Goal: Information Seeking & Learning: Compare options

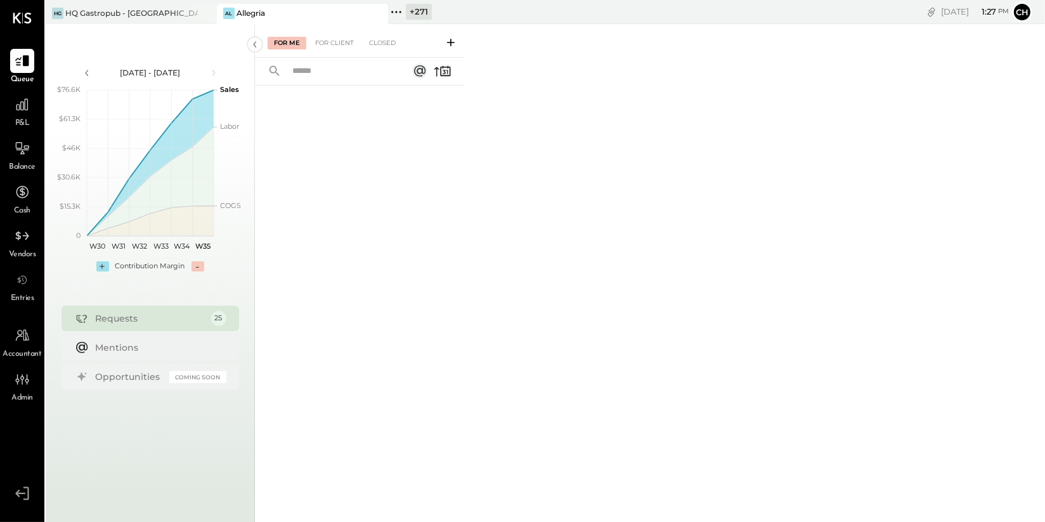
click at [386, 11] on div at bounding box center [366, 13] width 44 height 18
click at [402, 10] on icon at bounding box center [396, 12] width 16 height 16
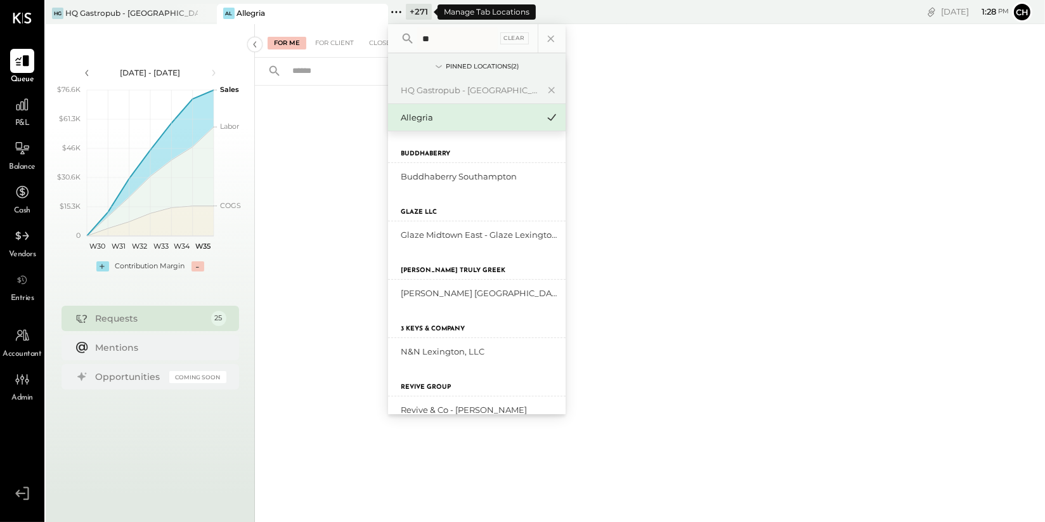
type input "*"
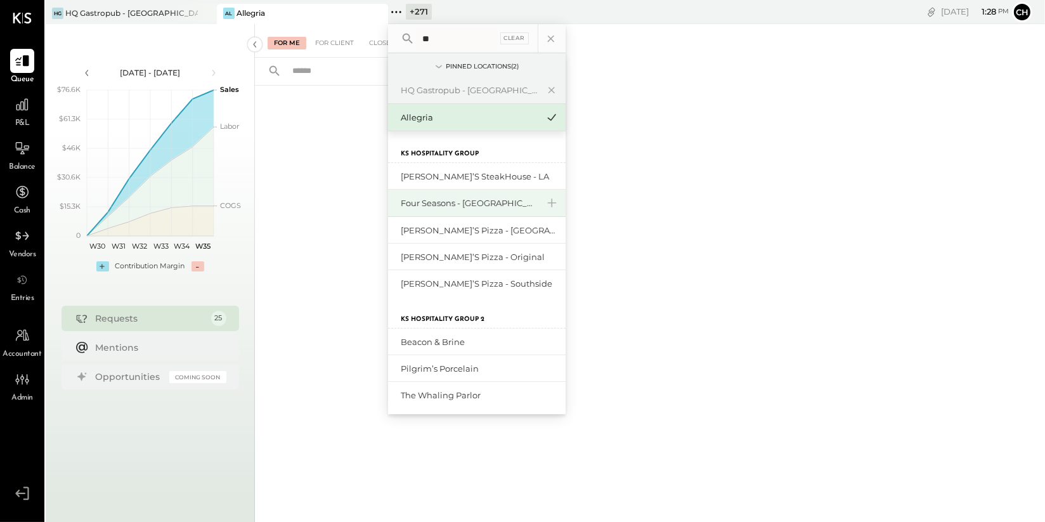
type input "**"
click at [438, 204] on div "Four Seasons - [GEOGRAPHIC_DATA]" at bounding box center [469, 203] width 137 height 12
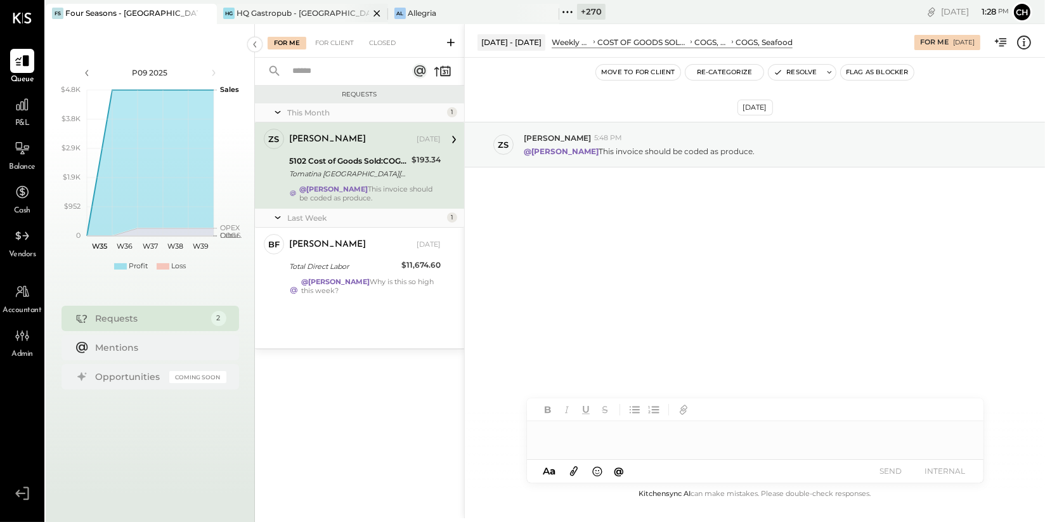
click at [378, 12] on icon at bounding box center [377, 13] width 16 height 15
click at [25, 107] on icon at bounding box center [22, 104] width 16 height 16
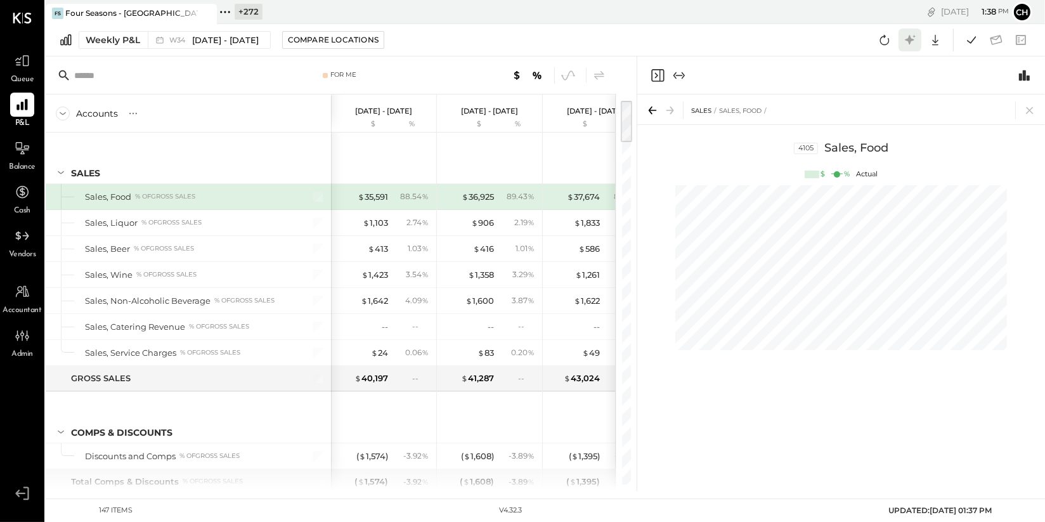
click at [914, 41] on icon at bounding box center [909, 40] width 16 height 16
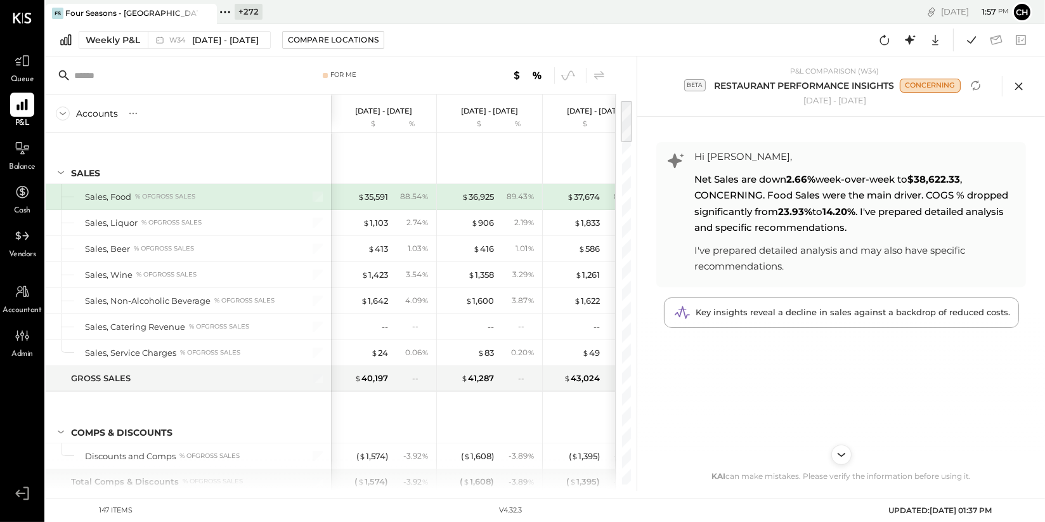
click at [1021, 86] on icon at bounding box center [1018, 86] width 19 height 19
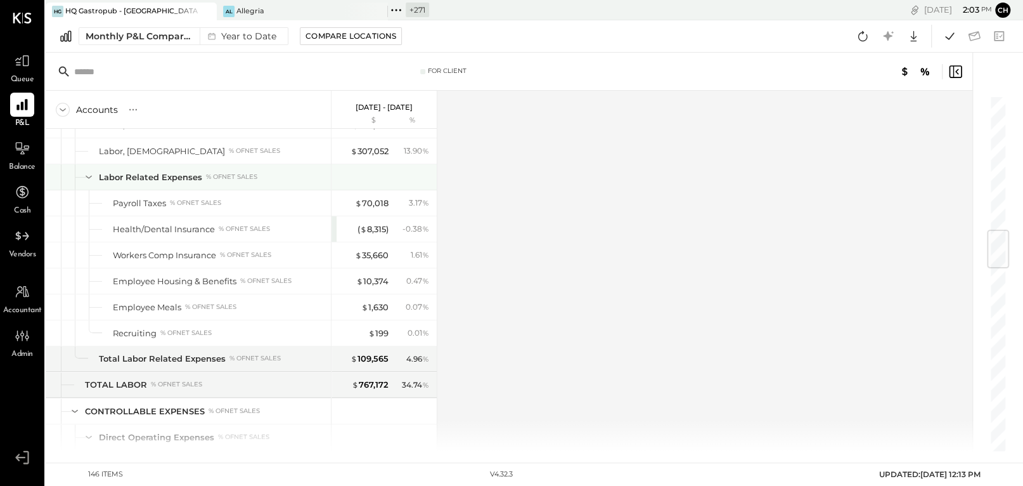
scroll to position [1134, 0]
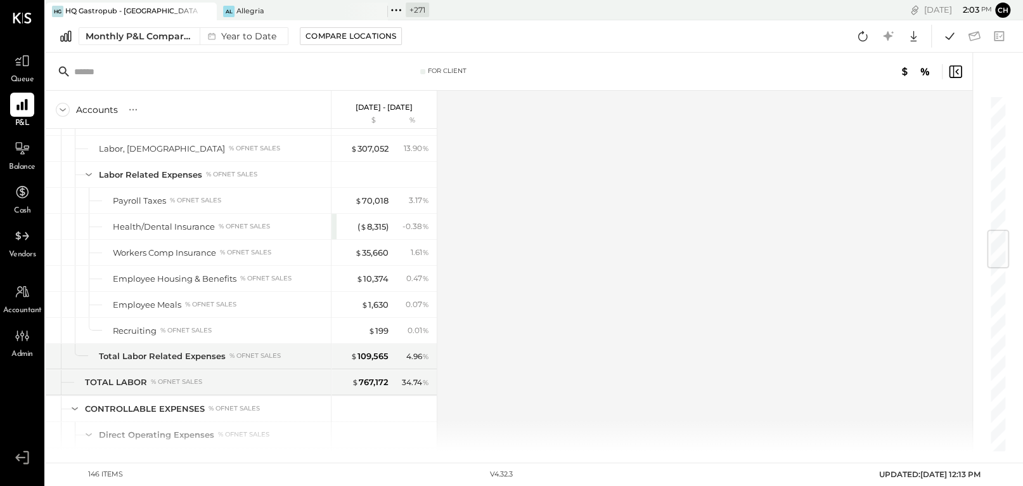
click at [209, 8] on icon at bounding box center [206, 11] width 16 height 15
click at [206, 10] on icon at bounding box center [205, 11] width 6 height 6
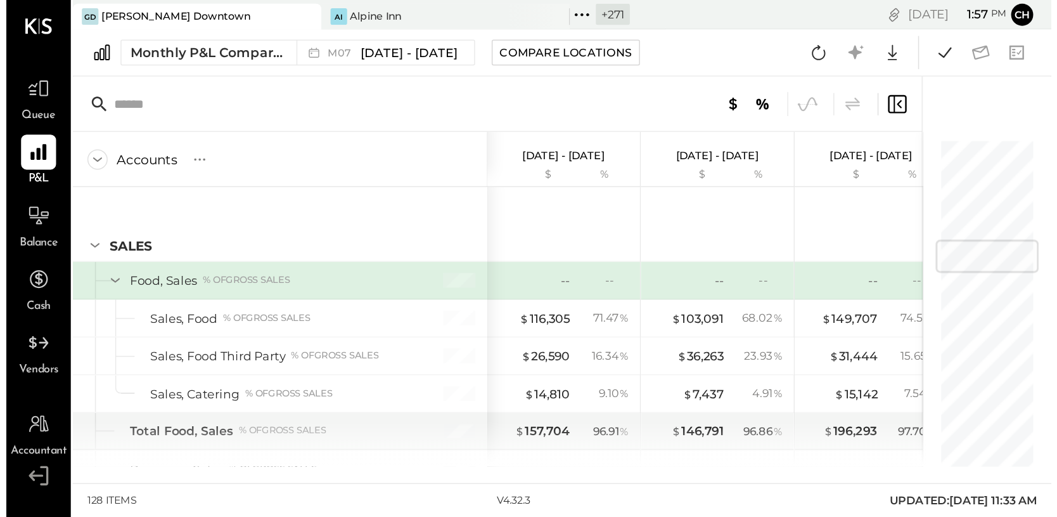
scroll to position [598, 0]
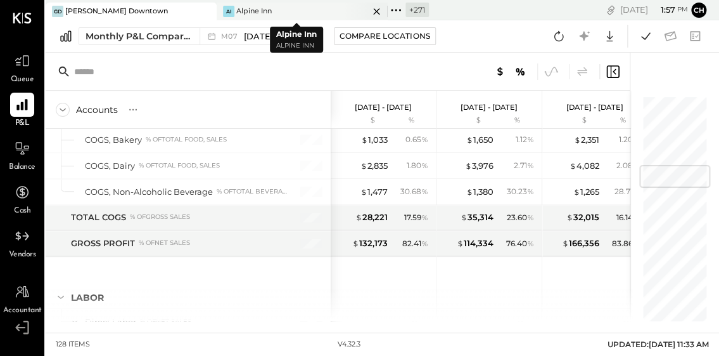
click at [373, 10] on icon at bounding box center [376, 11] width 6 height 6
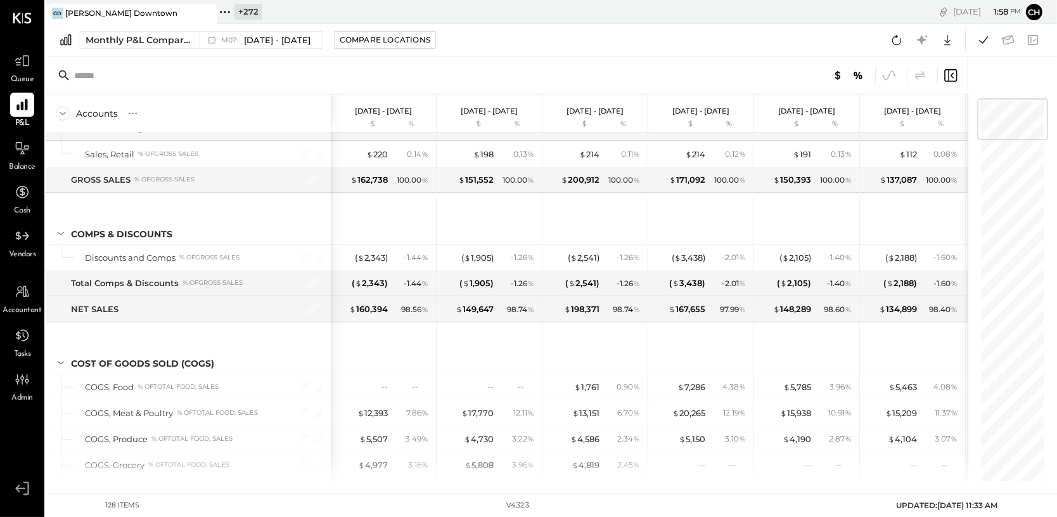
scroll to position [0, 0]
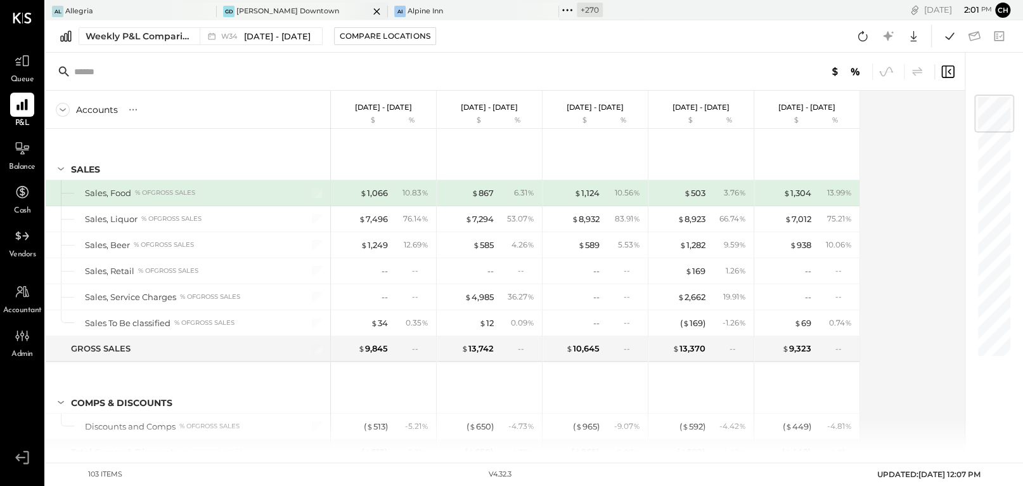
click at [299, 8] on div "GD Greco Downtown" at bounding box center [293, 11] width 152 height 11
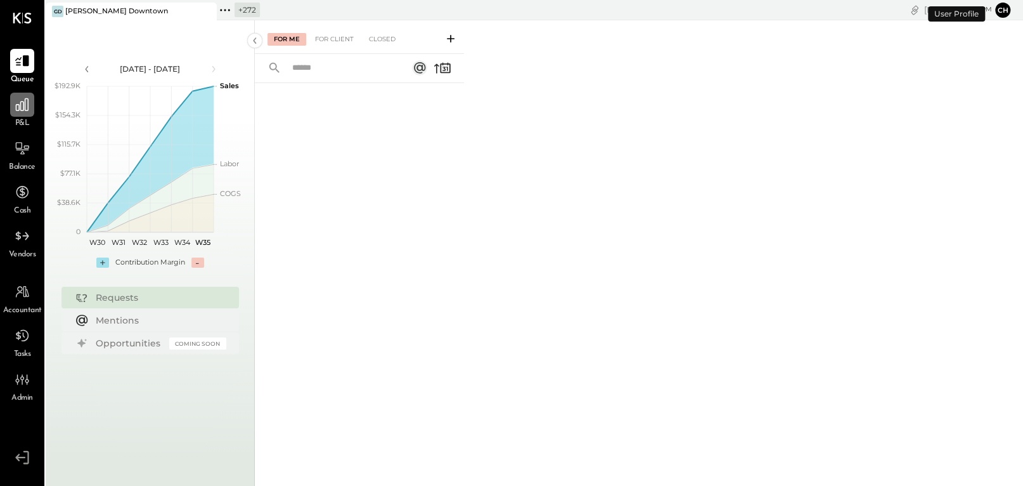
click at [22, 113] on div at bounding box center [22, 105] width 24 height 24
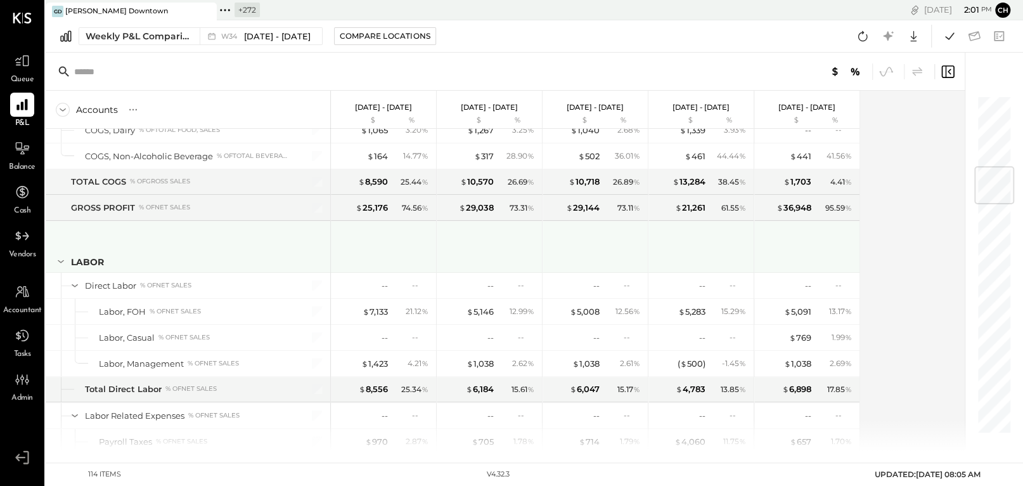
scroll to position [643, 0]
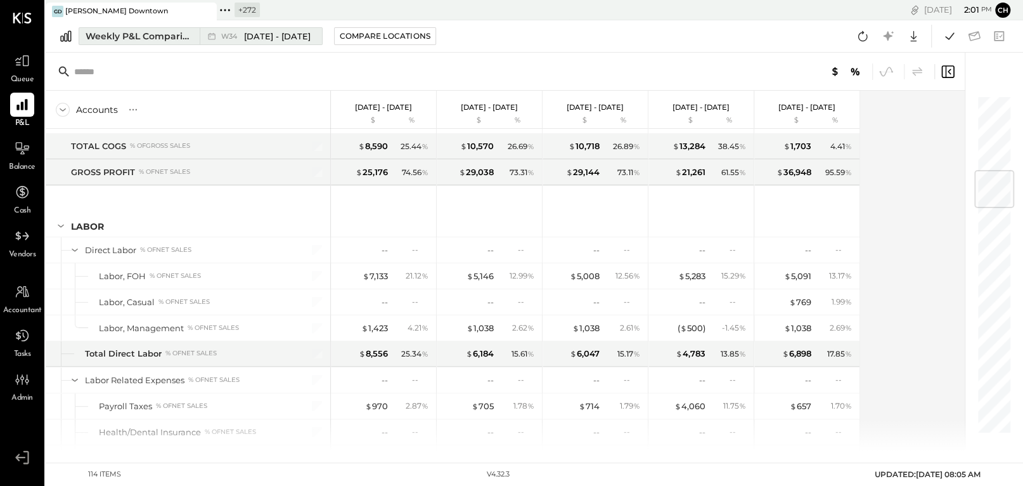
click at [162, 39] on div "Weekly P&L Comparison" at bounding box center [139, 36] width 106 height 13
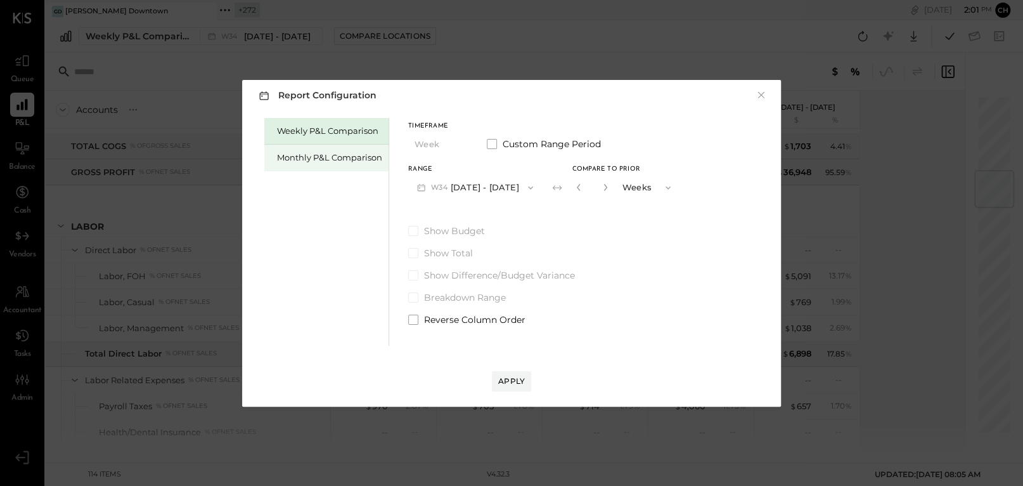
click at [316, 160] on div "Monthly P&L Comparison" at bounding box center [329, 158] width 105 height 12
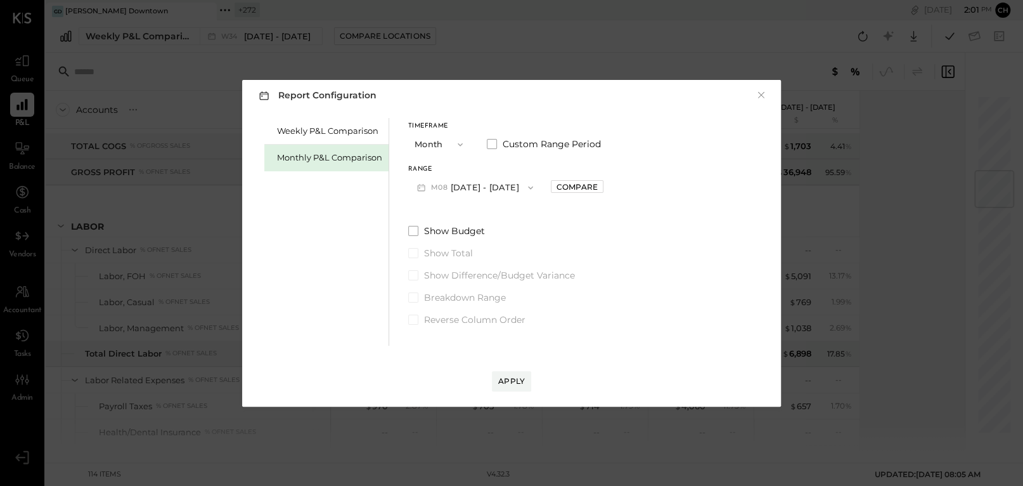
click at [480, 188] on button "M08 [DATE] - [DATE]" at bounding box center [475, 187] width 134 height 23
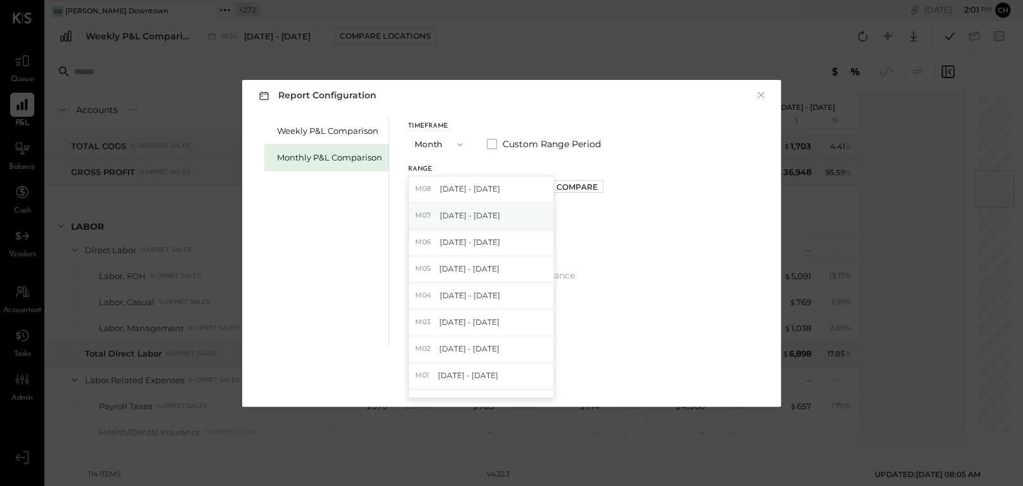
click at [485, 214] on span "[DATE] - [DATE]" at bounding box center [470, 215] width 60 height 11
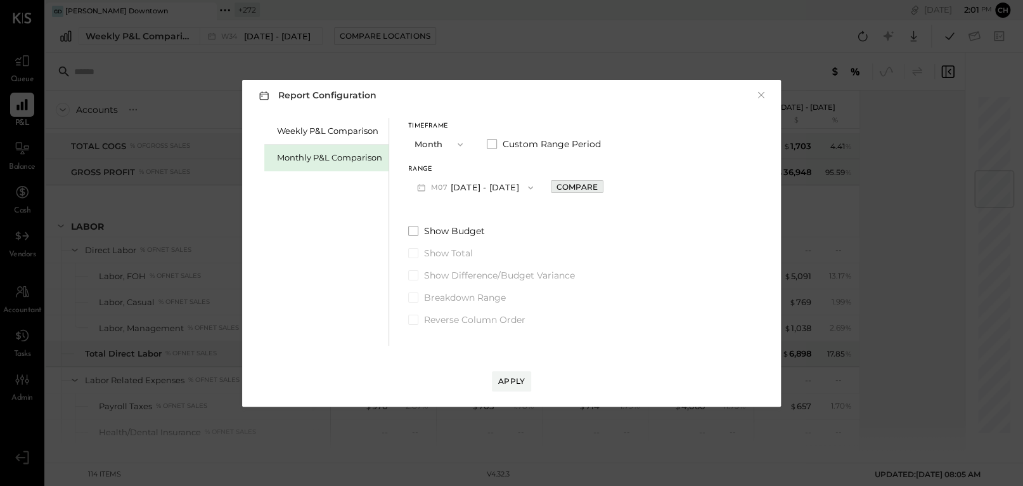
click at [561, 184] on div "Compare" at bounding box center [577, 186] width 41 height 11
click at [602, 186] on icon "button" at bounding box center [606, 187] width 8 height 8
type input "*"
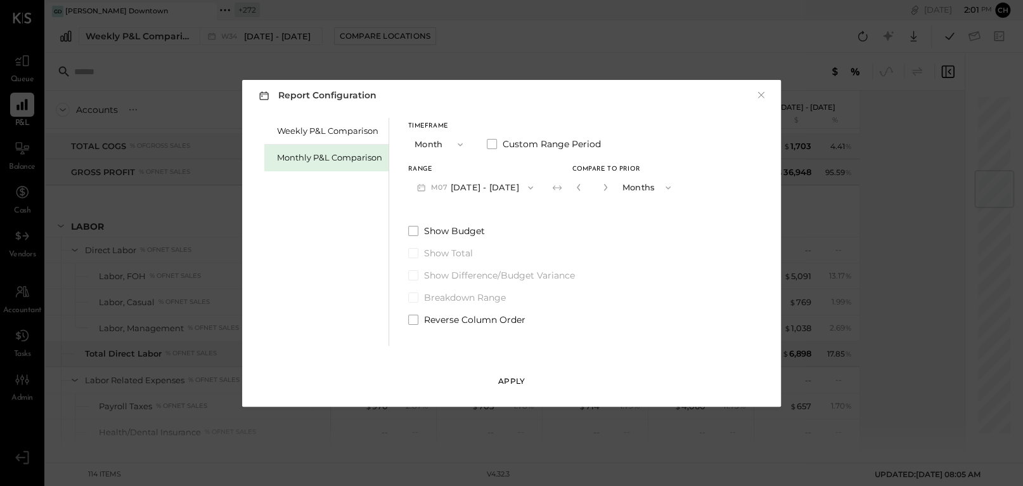
click at [518, 377] on div "Apply" at bounding box center [511, 380] width 27 height 11
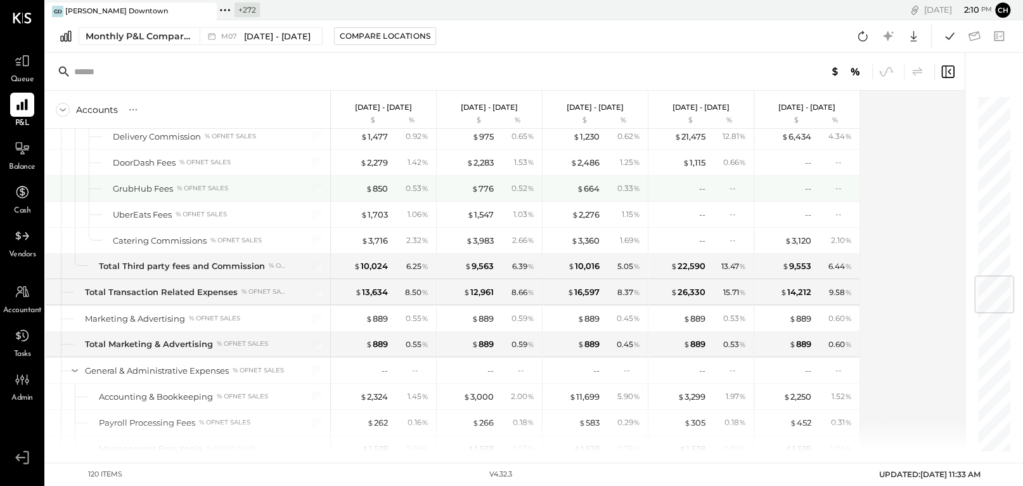
scroll to position [1552, 0]
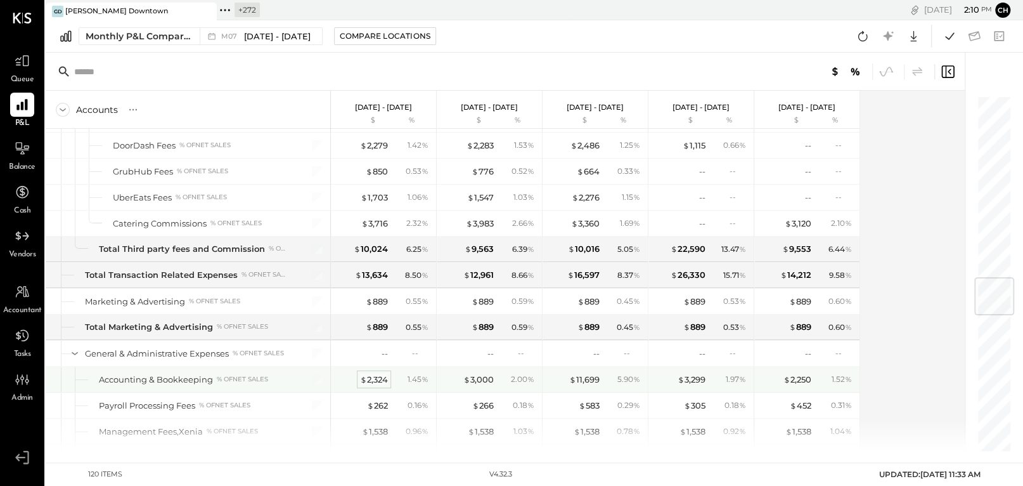
click at [379, 377] on div "$ 2,324" at bounding box center [374, 379] width 28 height 12
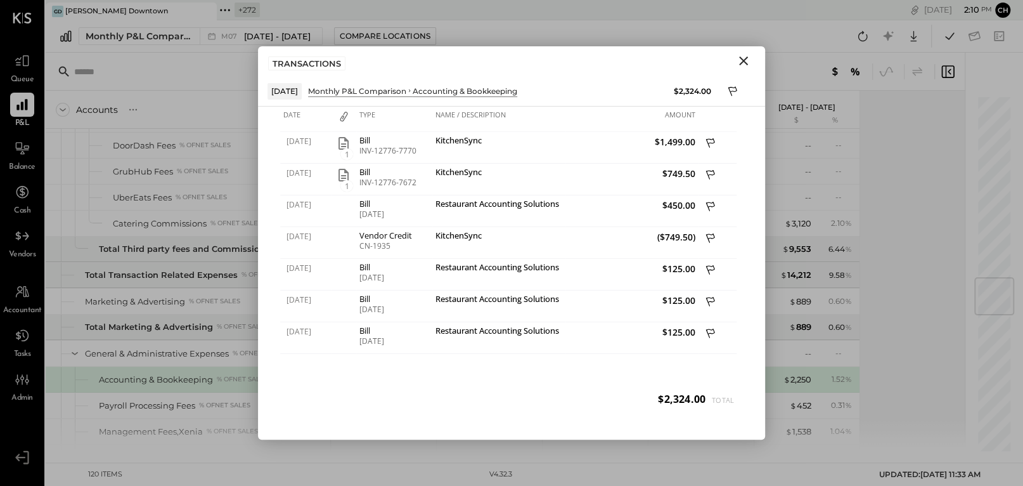
click at [745, 60] on icon "Close" at bounding box center [743, 60] width 15 height 15
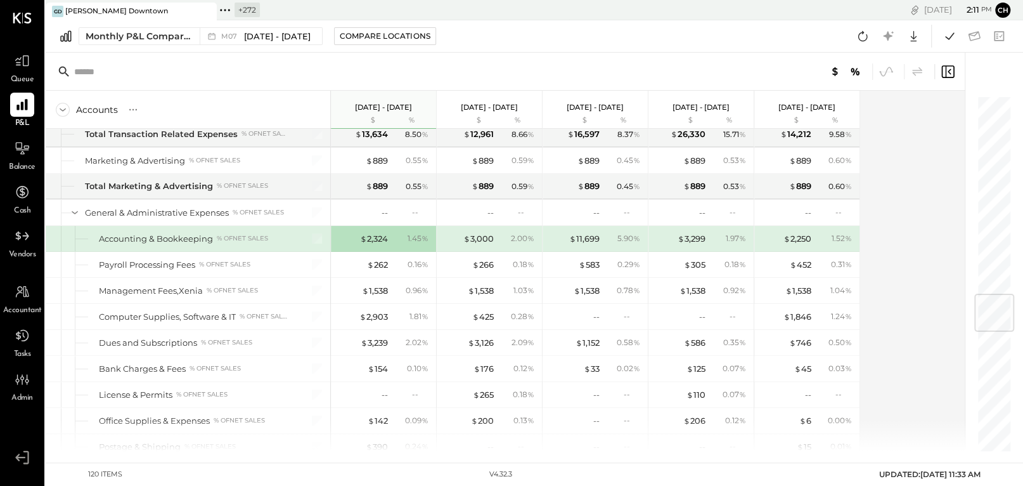
scroll to position [1681, 0]
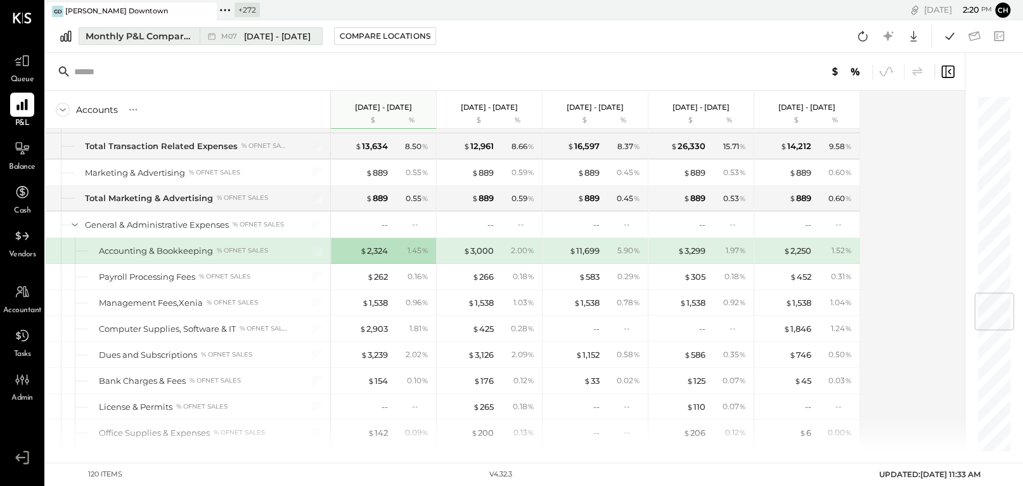
click at [193, 33] on button "Monthly P&L Comparison M07 [DATE] - [DATE]" at bounding box center [201, 36] width 244 height 18
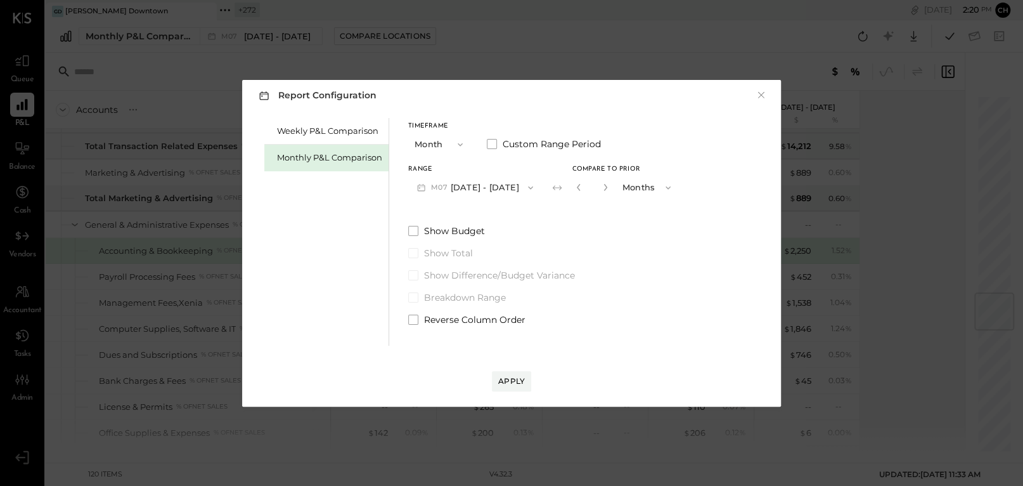
click at [526, 186] on icon "button" at bounding box center [531, 188] width 10 height 10
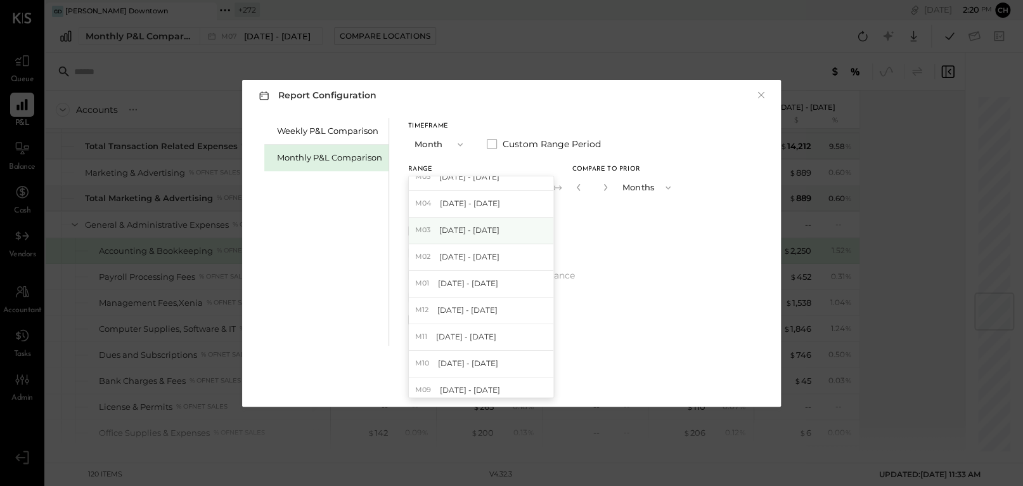
scroll to position [142, 0]
click at [482, 265] on div "M12 Dec 1 - 31, 2024" at bounding box center [481, 260] width 145 height 27
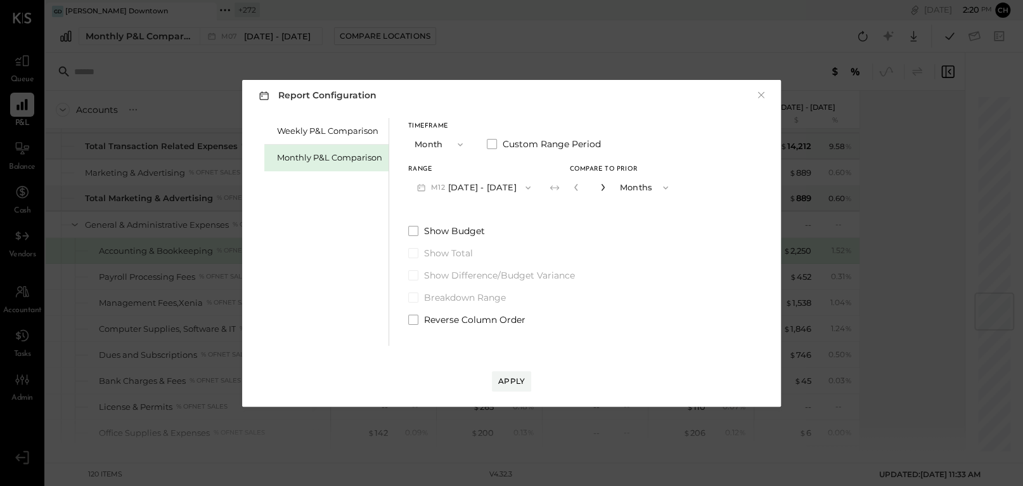
click at [601, 189] on icon "button" at bounding box center [602, 187] width 3 height 7
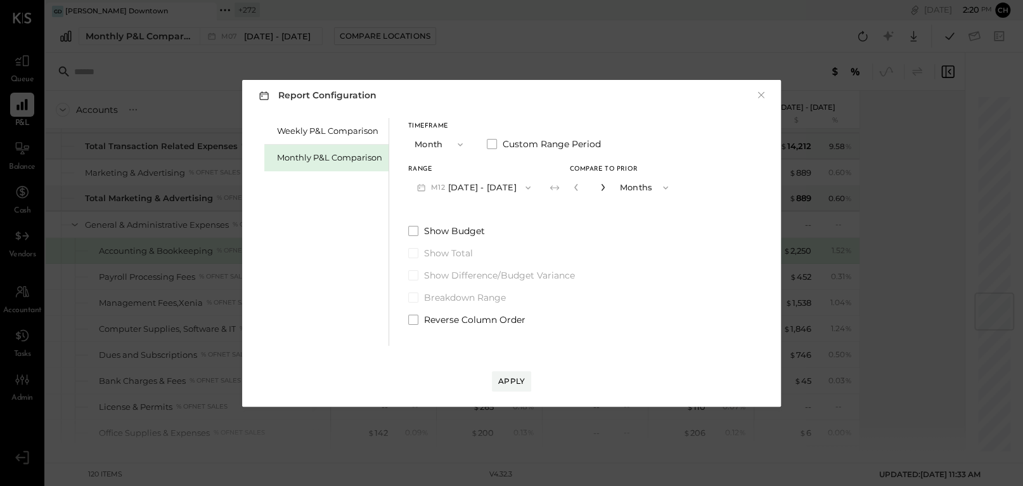
click at [601, 189] on icon "button" at bounding box center [602, 187] width 3 height 7
type input "**"
click at [513, 380] on div "Apply" at bounding box center [511, 380] width 27 height 11
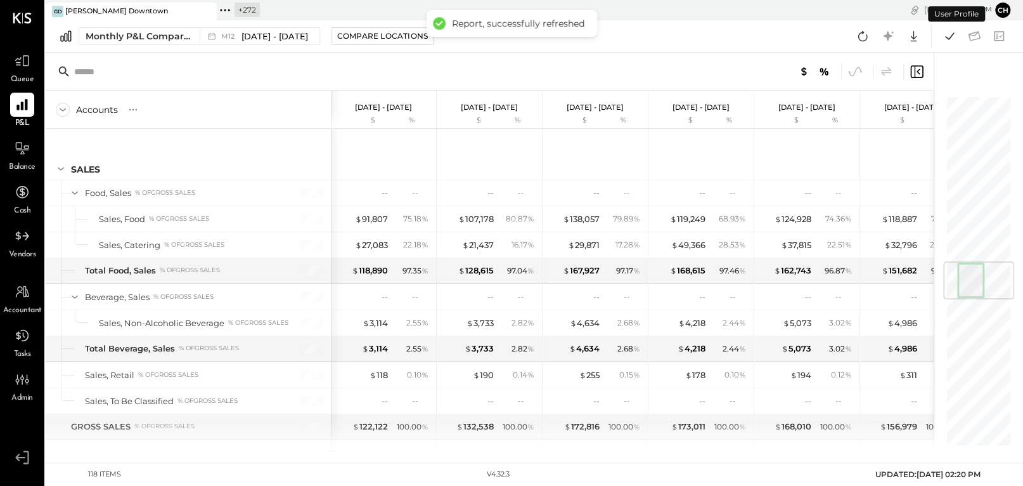
scroll to position [1418, 0]
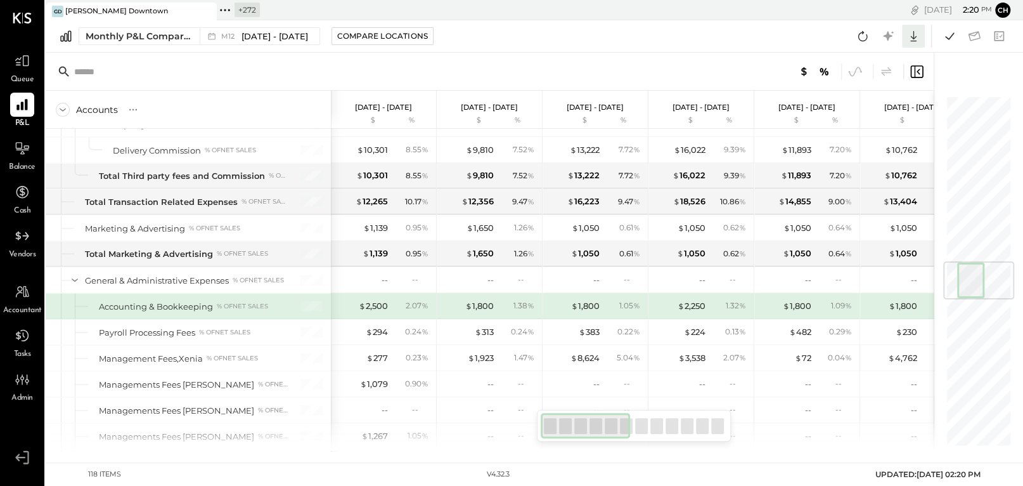
click at [916, 37] on icon at bounding box center [913, 36] width 16 height 16
click at [874, 87] on div "Google Sheets" at bounding box center [873, 83] width 101 height 27
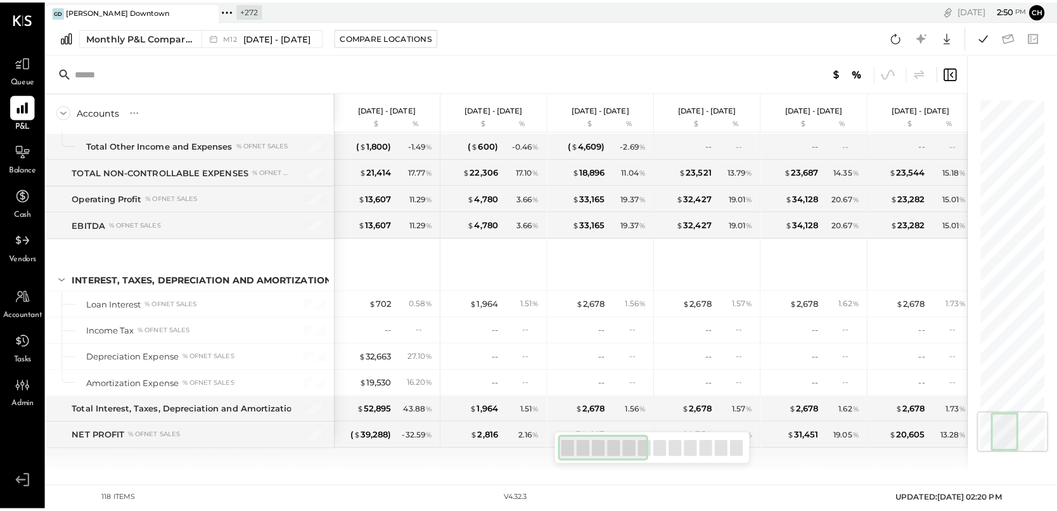
scroll to position [2636, 0]
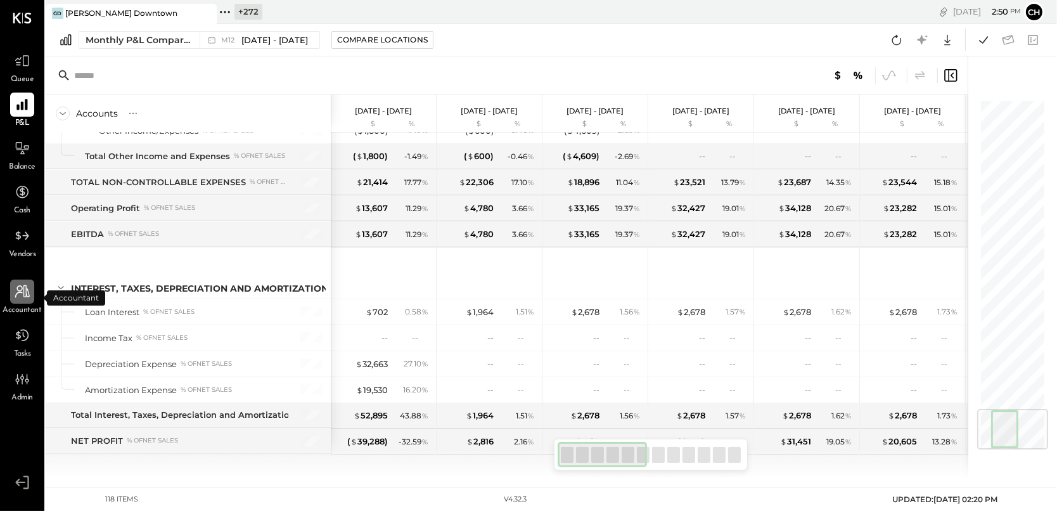
click at [19, 300] on div at bounding box center [22, 292] width 24 height 24
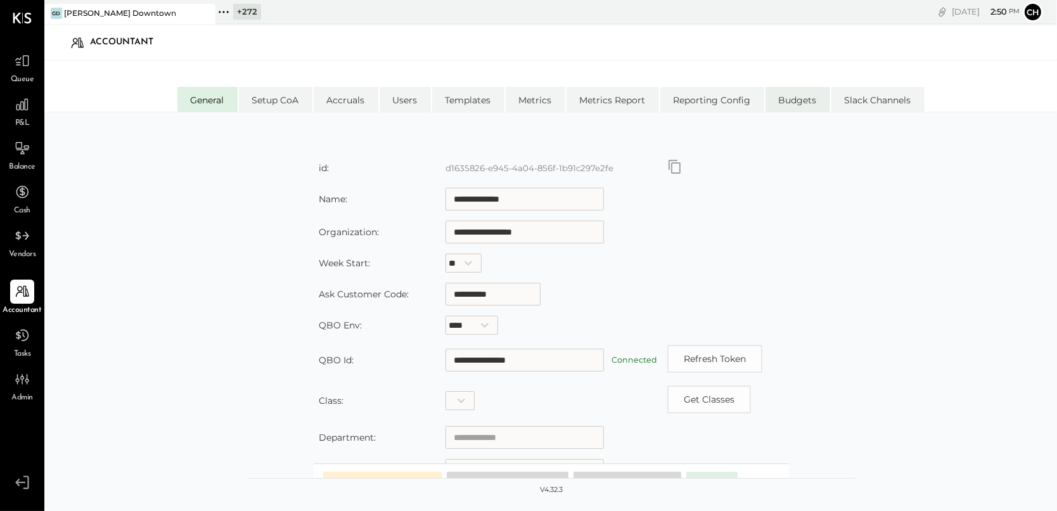
click at [795, 105] on li "Budgets" at bounding box center [798, 99] width 65 height 25
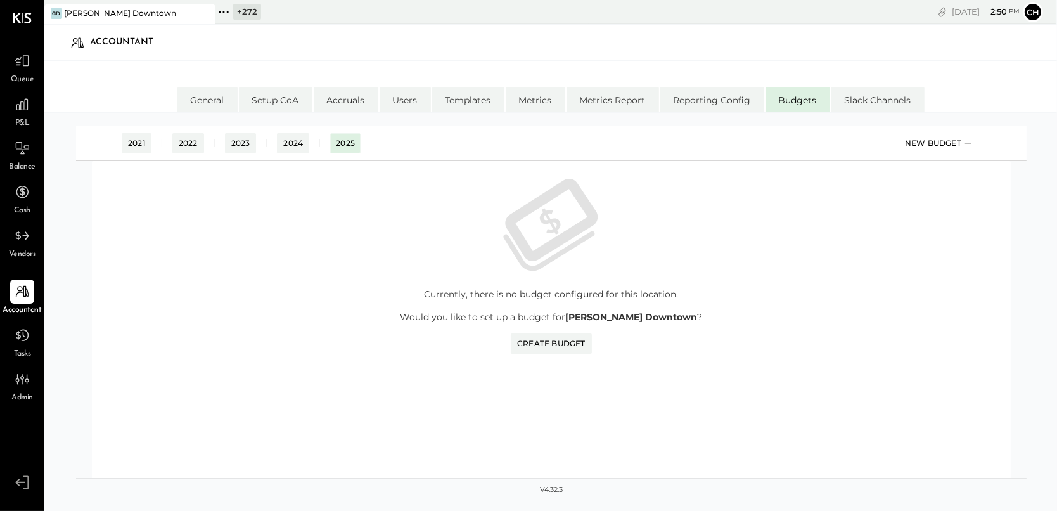
click at [932, 145] on div "New Budget" at bounding box center [940, 143] width 70 height 19
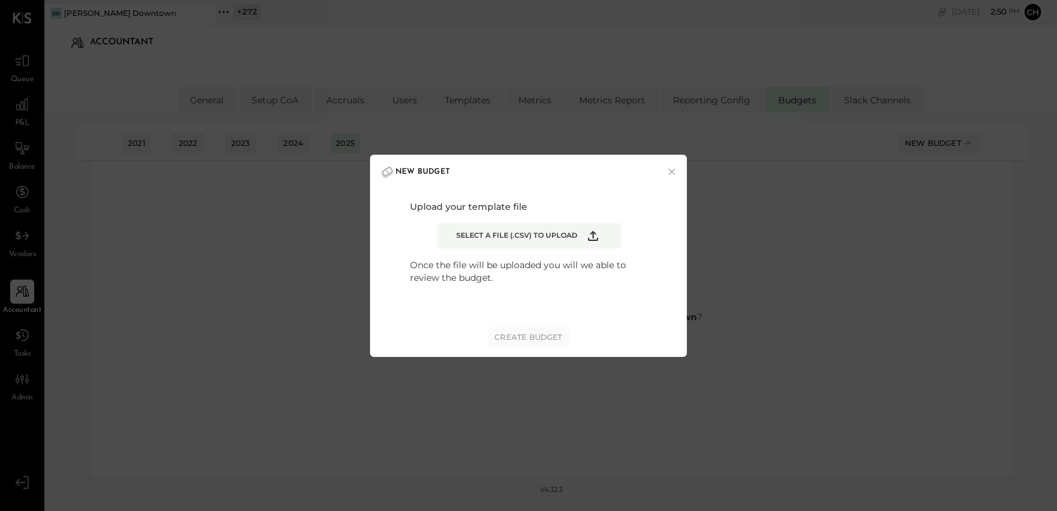
click at [586, 238] on icon "Example Modal" at bounding box center [593, 235] width 15 height 15
click at [0, 0] on input "Select a file (.csv) to upload" at bounding box center [0, 0] width 0 height 0
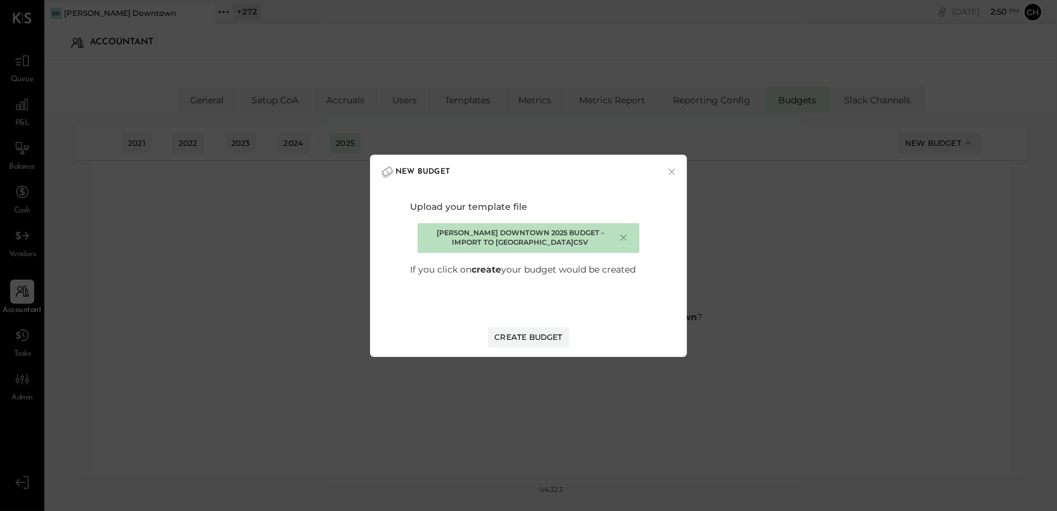
click at [624, 235] on div "×" at bounding box center [623, 237] width 11 height 13
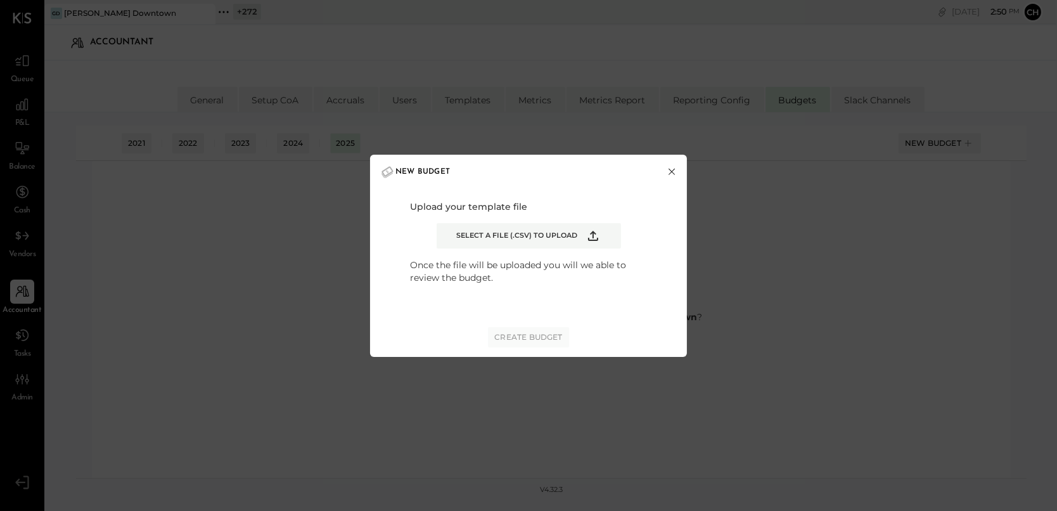
click at [674, 169] on button "×" at bounding box center [671, 171] width 11 height 13
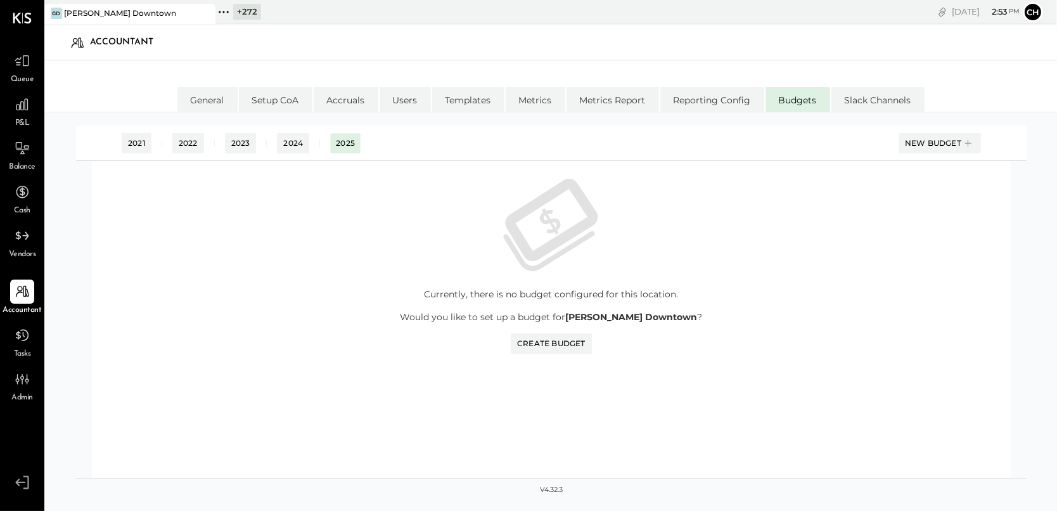
click at [235, 8] on div "+ 272" at bounding box center [247, 12] width 28 height 16
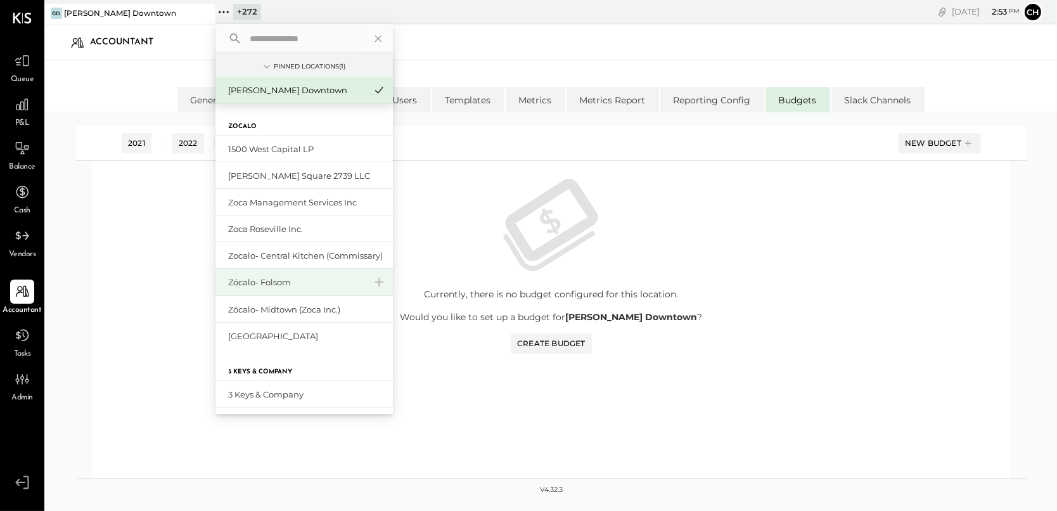
click at [275, 286] on div "Zócalo- Folsom" at bounding box center [296, 282] width 137 height 12
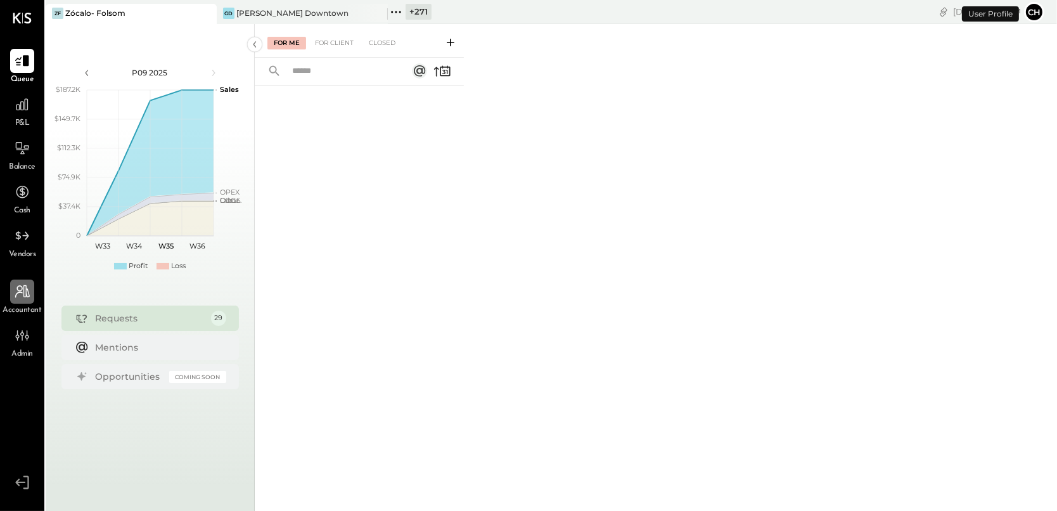
click at [21, 302] on div at bounding box center [22, 292] width 24 height 24
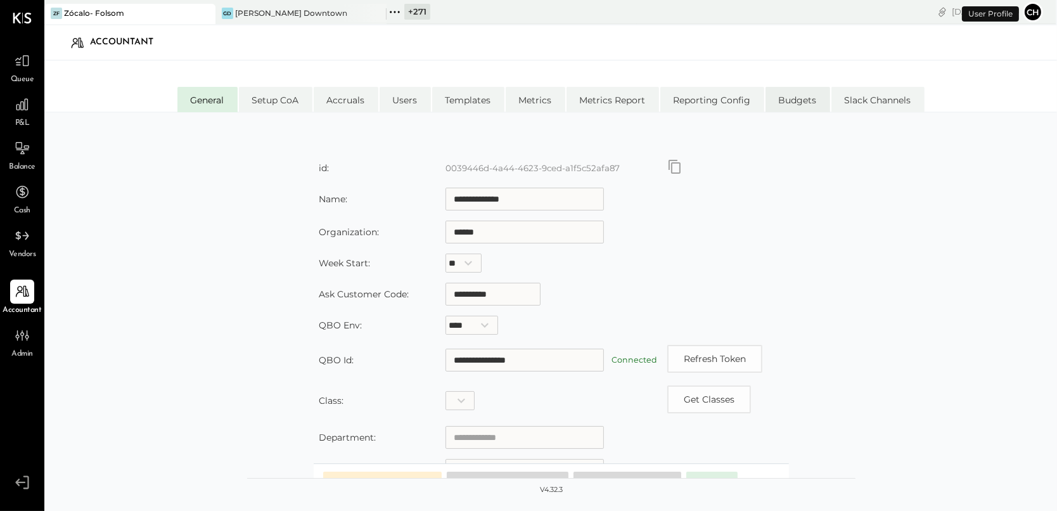
click at [797, 100] on li "Budgets" at bounding box center [798, 99] width 65 height 25
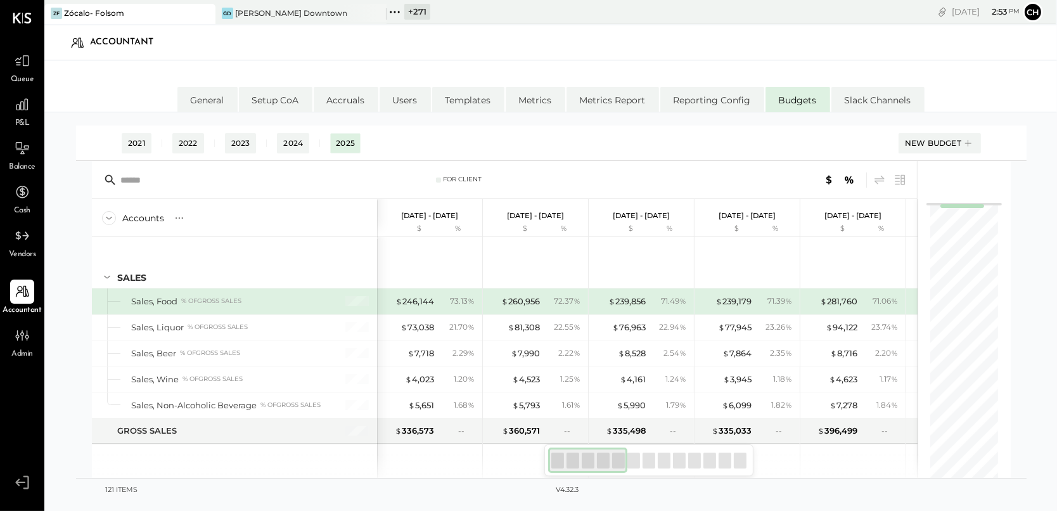
drag, startPoint x: 608, startPoint y: 461, endPoint x: 565, endPoint y: 484, distance: 48.5
click at [565, 484] on main "2021 2022 2023 2024 2025 New Budget For Client Accounts S % GL Dec 30, 2024 - J…" at bounding box center [551, 314] width 951 height 376
click at [27, 106] on icon at bounding box center [22, 104] width 16 height 16
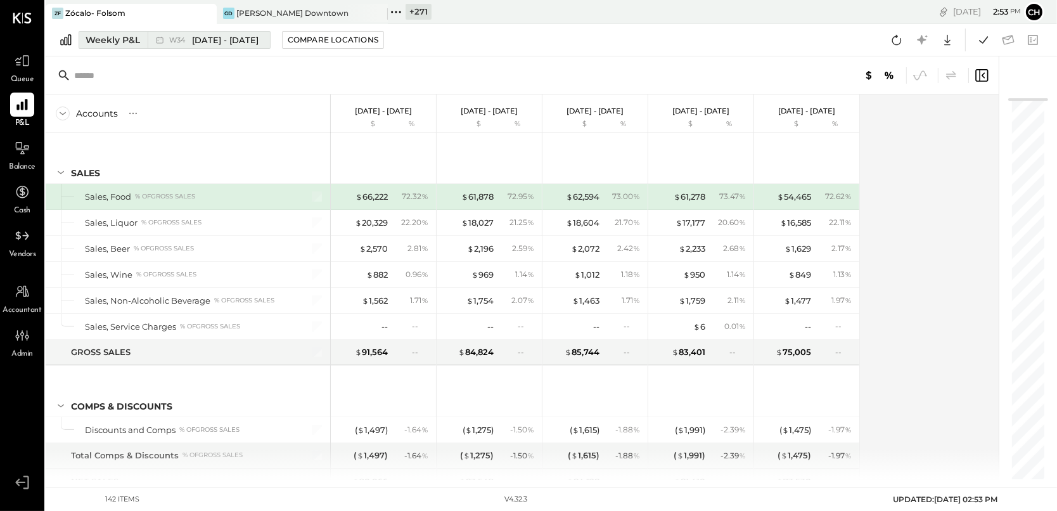
click at [150, 37] on div "W34 Aug 18 - 24, 2025" at bounding box center [206, 40] width 116 height 16
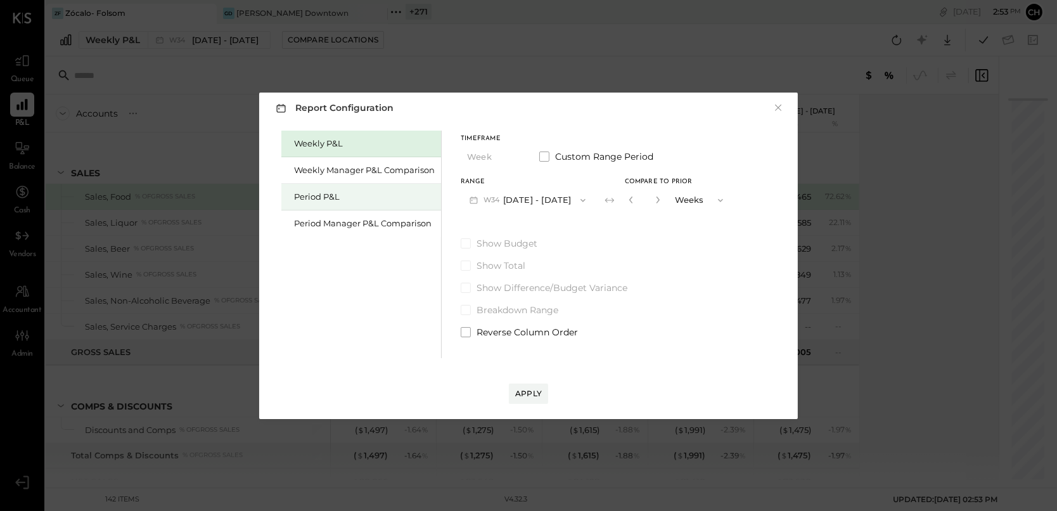
click at [353, 199] on div "Period P&L" at bounding box center [364, 197] width 141 height 12
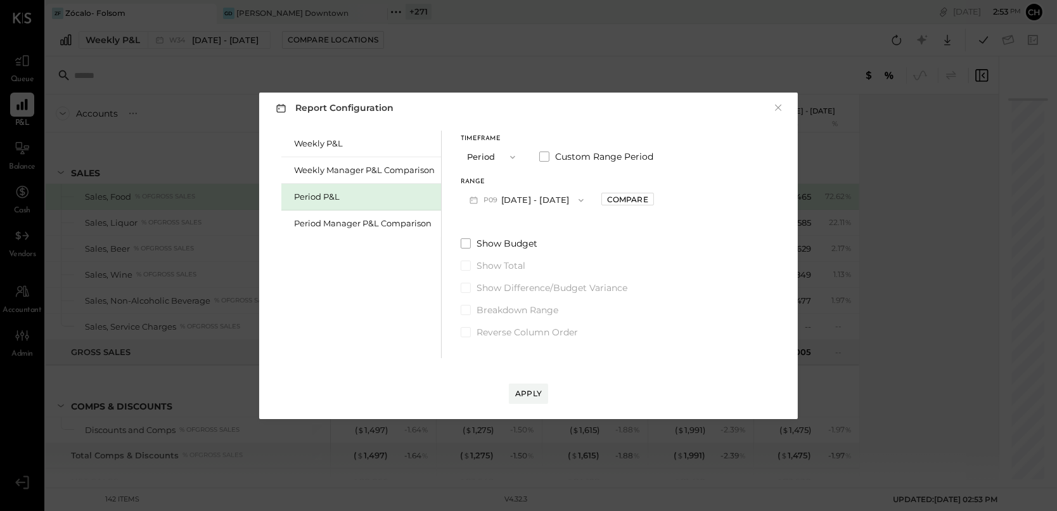
click at [521, 205] on button "P09 Aug 11 - Sep 7, 2025" at bounding box center [527, 199] width 132 height 23
click at [345, 197] on div "Period P&L" at bounding box center [364, 197] width 141 height 12
click at [777, 103] on button "×" at bounding box center [778, 107] width 11 height 13
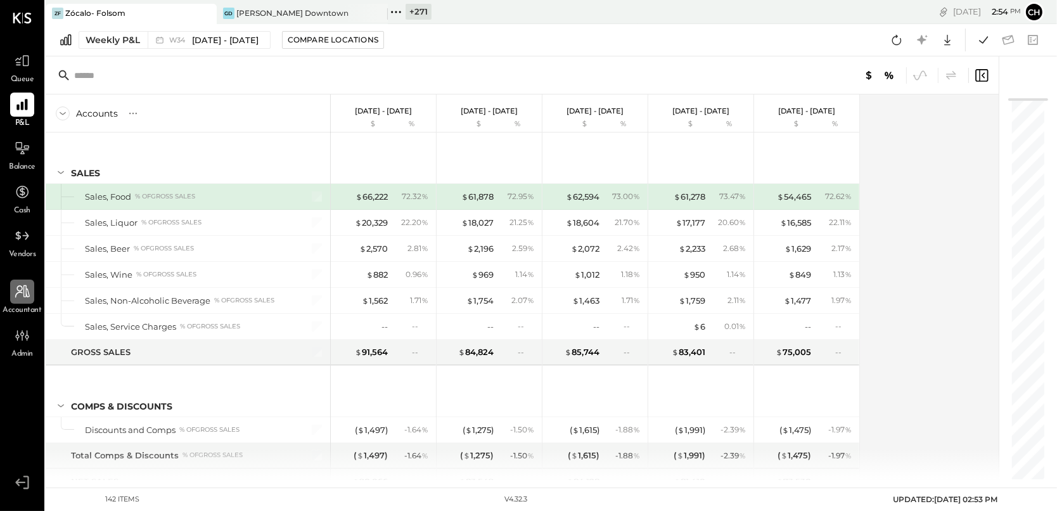
click at [20, 287] on icon at bounding box center [22, 291] width 16 height 16
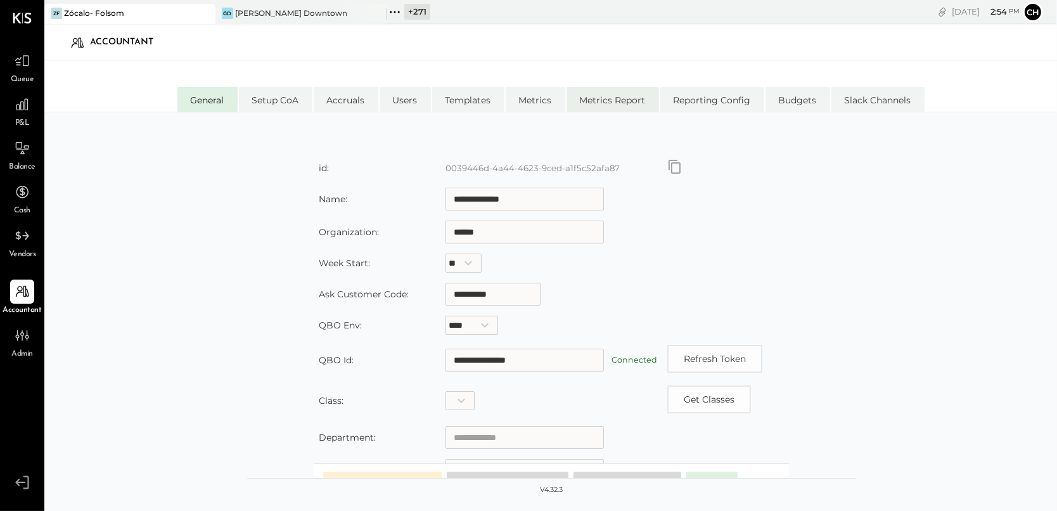
click at [619, 103] on li "Metrics Report" at bounding box center [613, 99] width 93 height 25
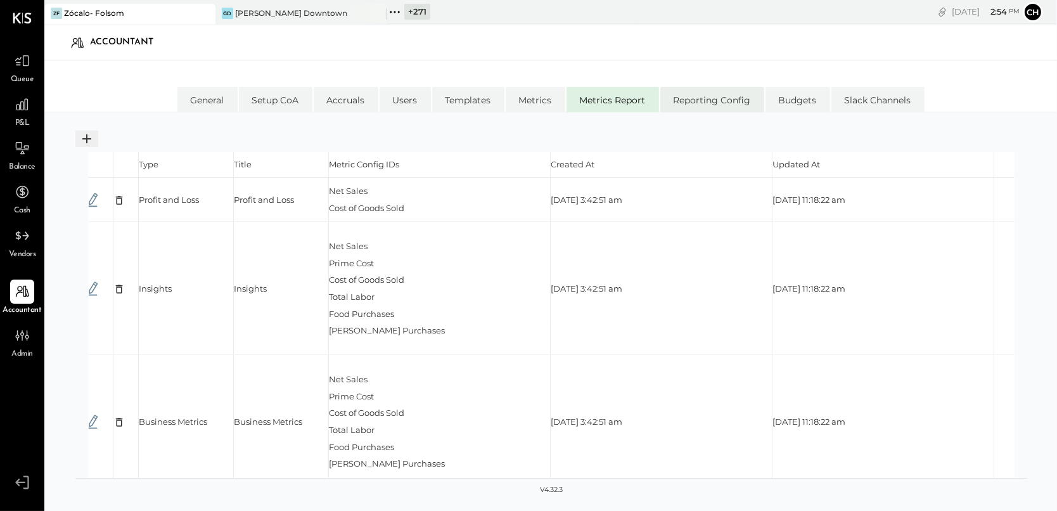
click at [730, 100] on li "Reporting Config" at bounding box center [713, 99] width 104 height 25
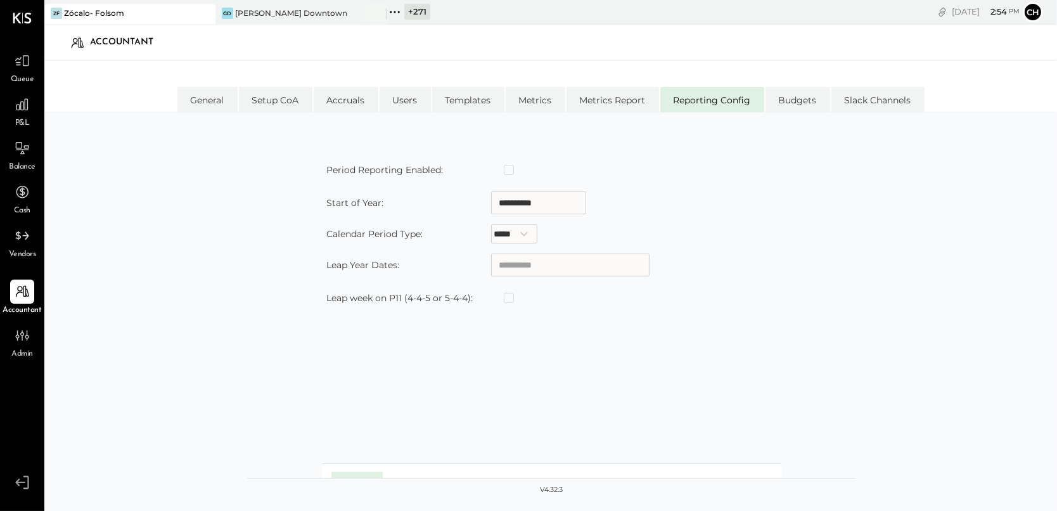
type input "**********"
select select "*****"
type input "**********"
click at [527, 236] on select "***** ***** ***** *****" at bounding box center [514, 233] width 46 height 19
click at [391, 10] on icon at bounding box center [395, 12] width 16 height 16
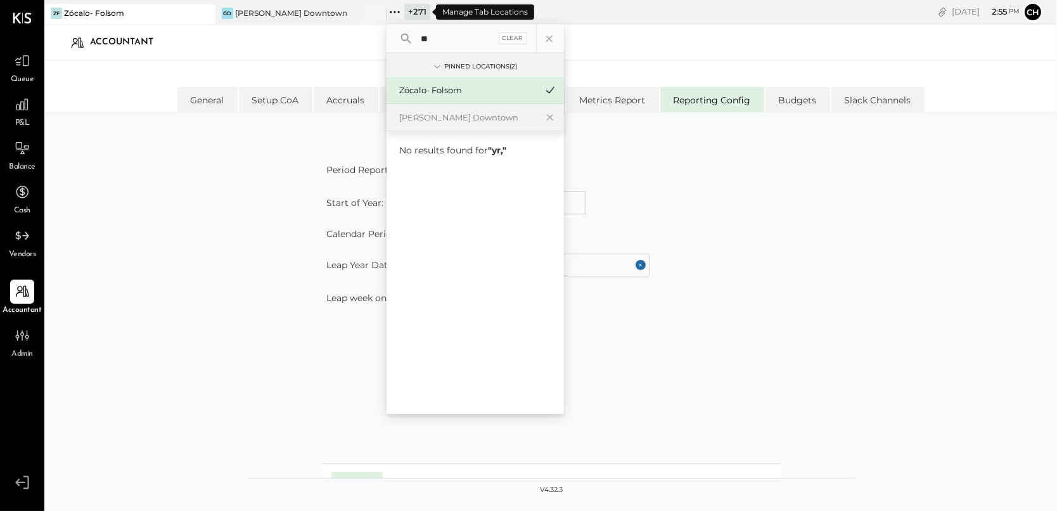
type input "*"
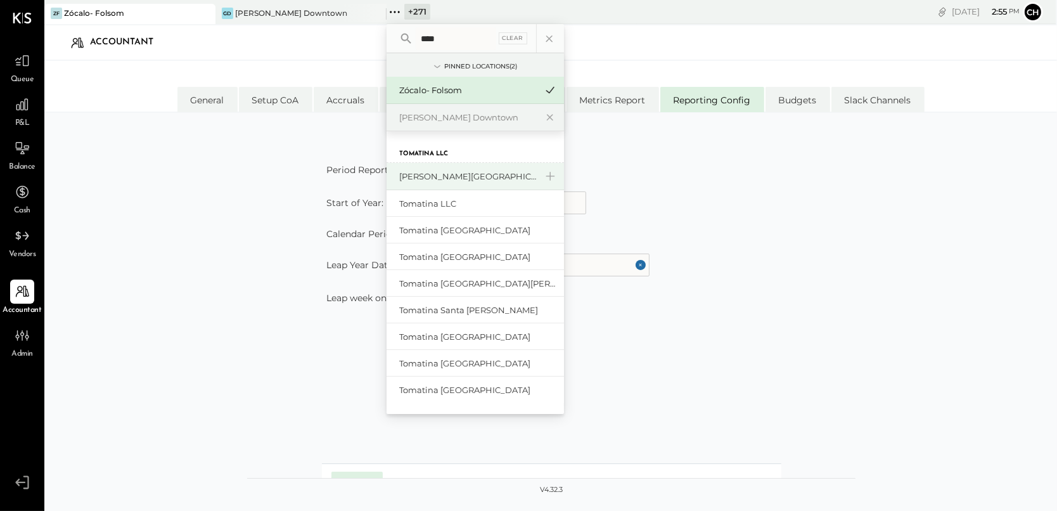
type input "****"
click at [425, 172] on div "[PERSON_NAME][GEOGRAPHIC_DATA]" at bounding box center [467, 177] width 137 height 12
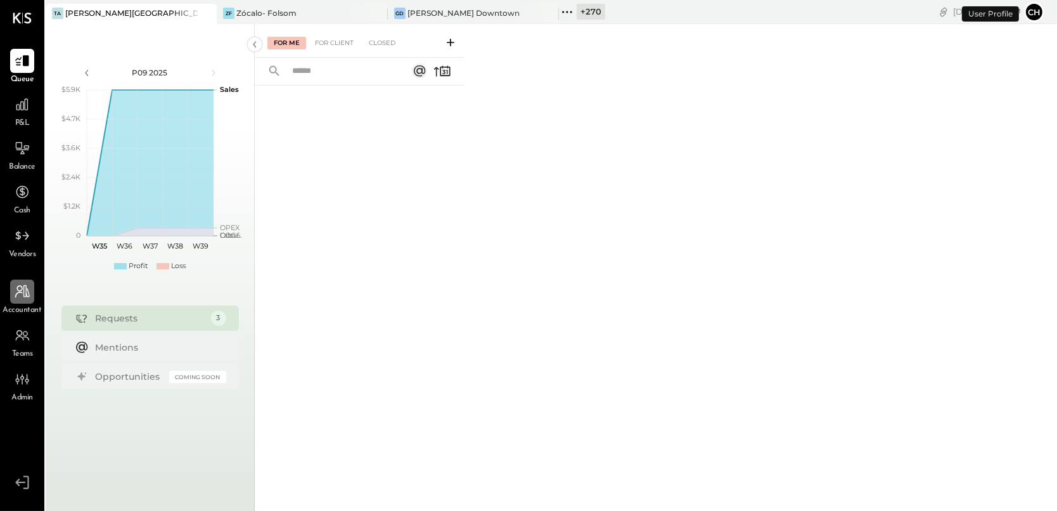
click at [22, 301] on div at bounding box center [22, 292] width 24 height 24
select select "******"
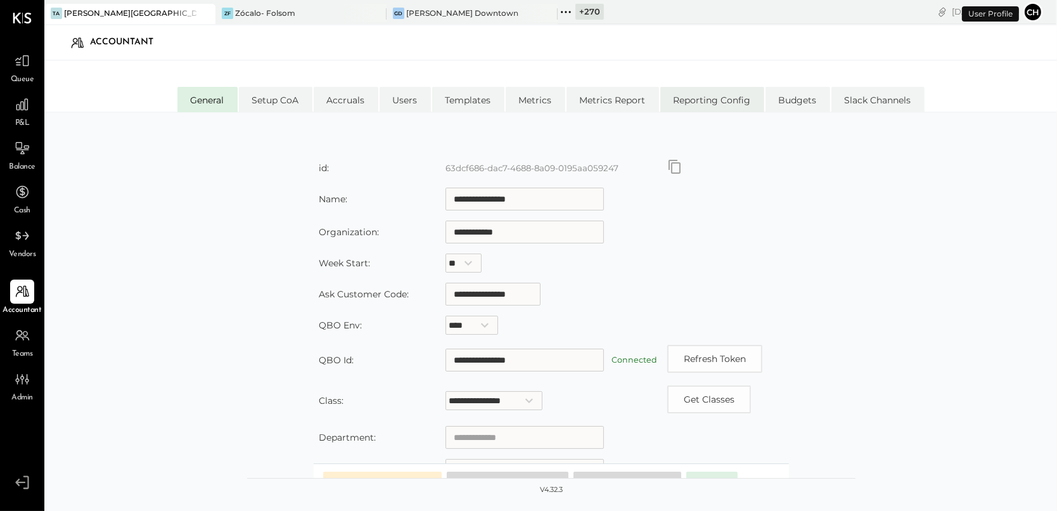
click at [727, 101] on li "Reporting Config" at bounding box center [713, 99] width 104 height 25
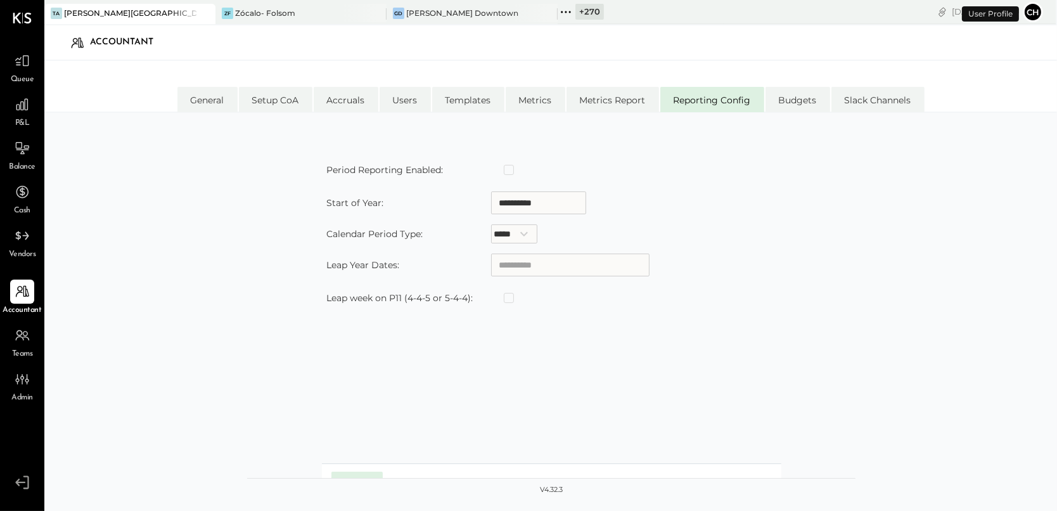
type input "**********"
click at [19, 106] on icon at bounding box center [22, 104] width 13 height 13
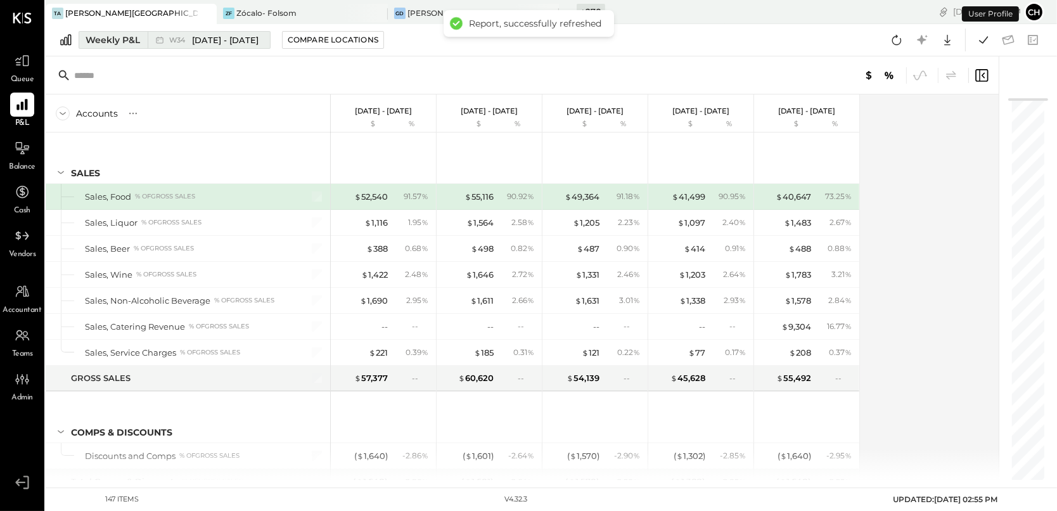
click at [181, 42] on span "W34" at bounding box center [179, 40] width 20 height 7
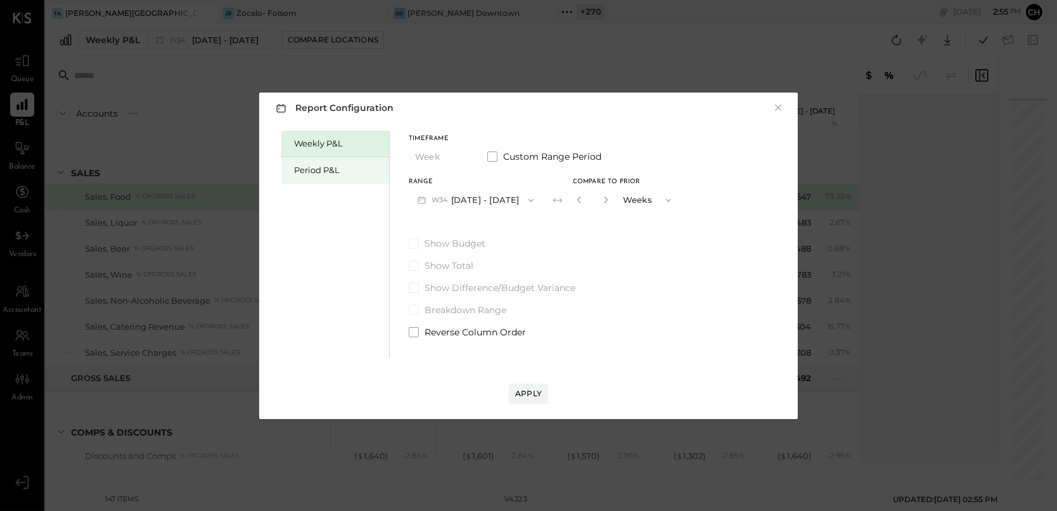
click at [318, 172] on div "Period P&L" at bounding box center [338, 170] width 89 height 12
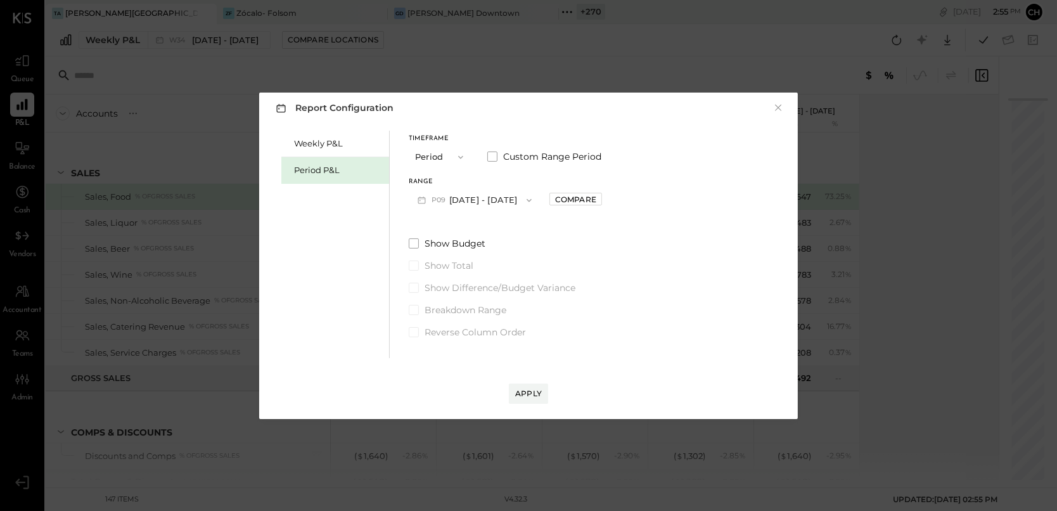
click at [479, 205] on button "P09 Aug 25 - Sep 28, 2025" at bounding box center [475, 199] width 132 height 23
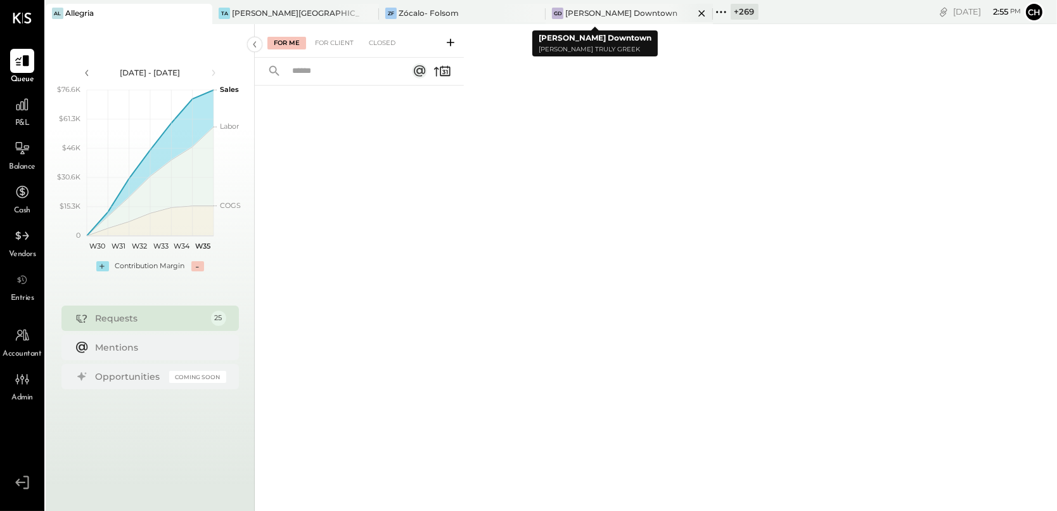
click at [694, 12] on icon at bounding box center [702, 13] width 16 height 15
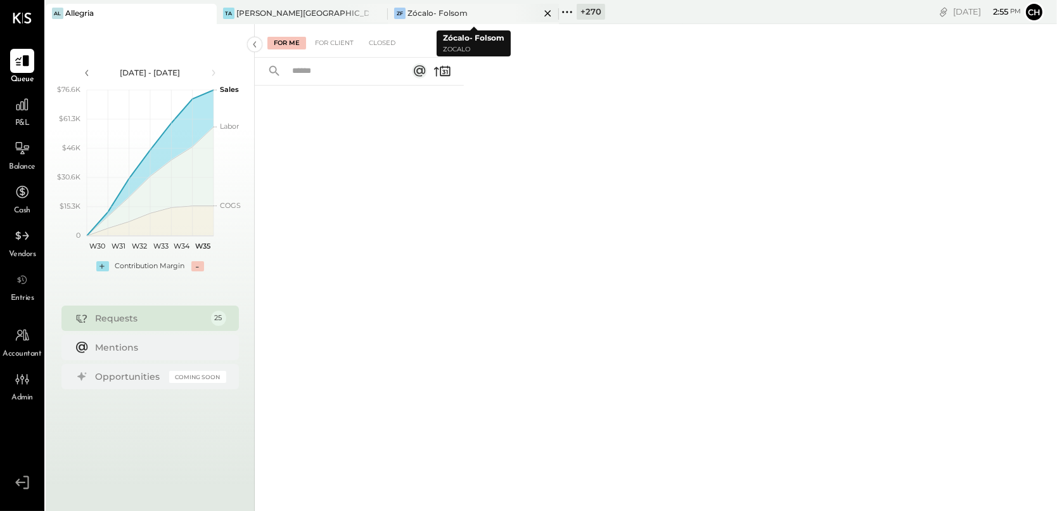
click at [550, 11] on icon at bounding box center [548, 13] width 16 height 15
click at [400, 6] on icon at bounding box center [396, 12] width 16 height 16
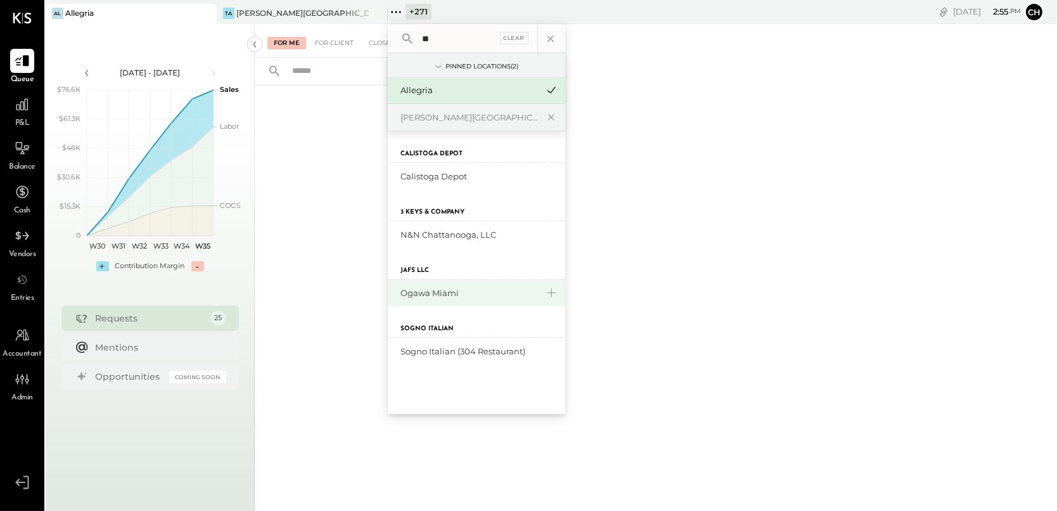
type input "**"
click at [434, 290] on div "Ogawa Miami" at bounding box center [469, 293] width 137 height 12
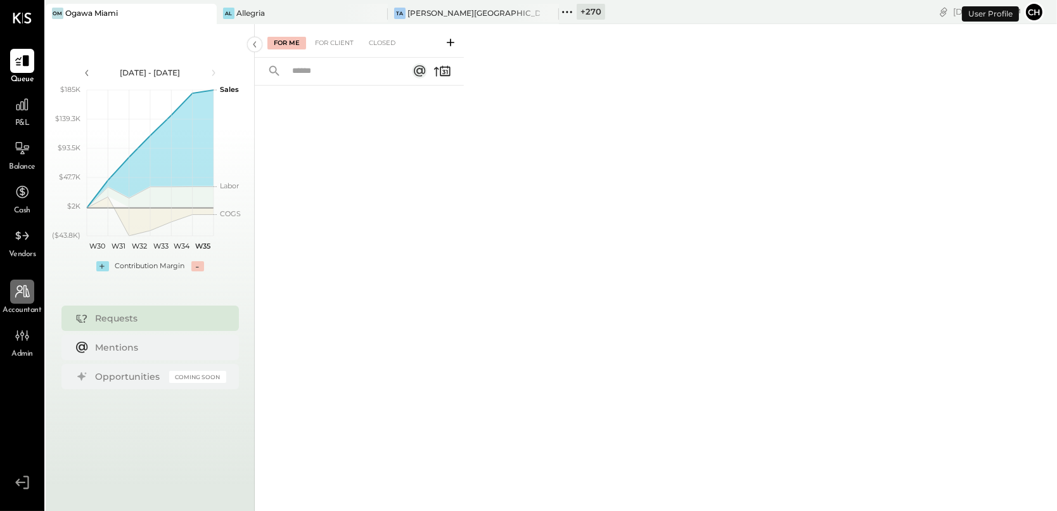
click at [15, 292] on icon at bounding box center [22, 291] width 16 height 16
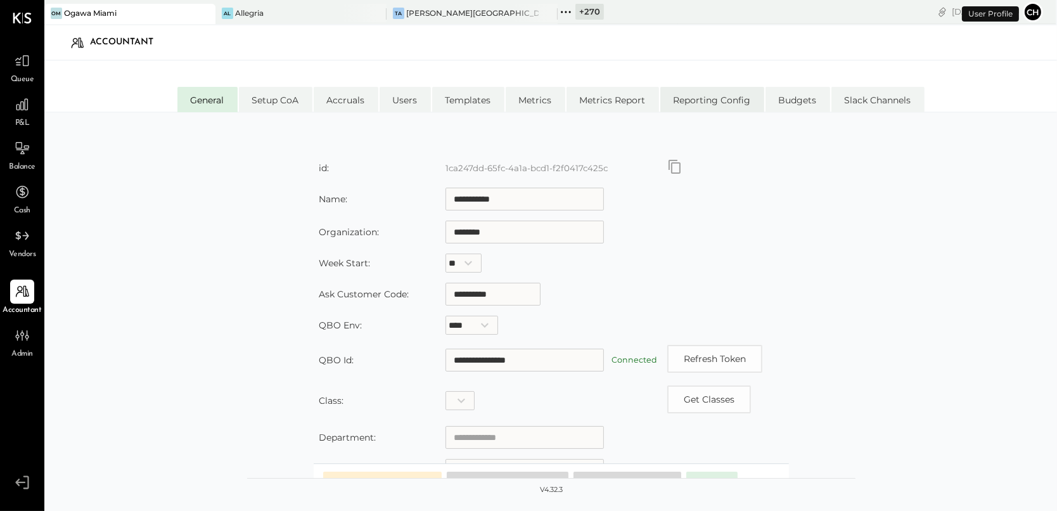
click at [717, 103] on li "Reporting Config" at bounding box center [713, 99] width 104 height 25
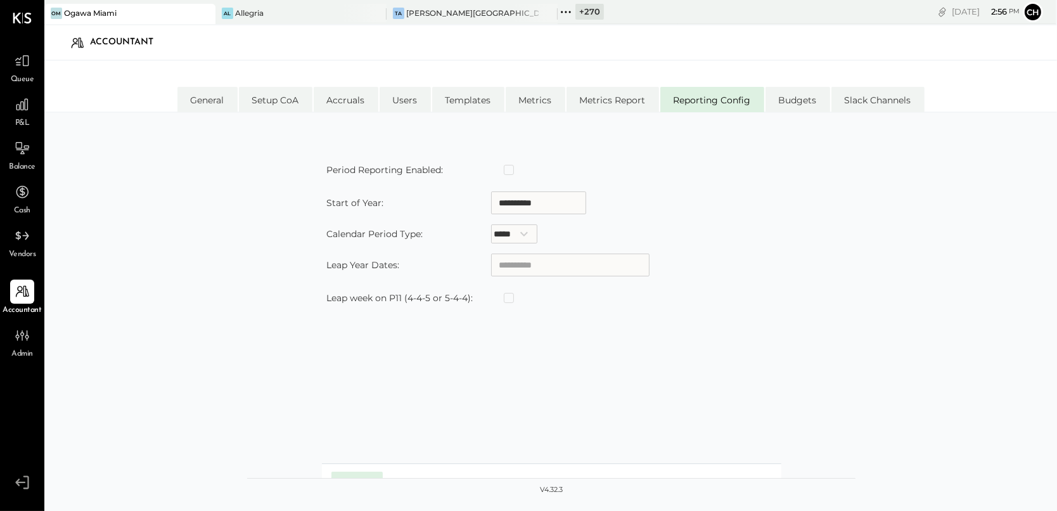
click at [8, 98] on div "P&L" at bounding box center [22, 111] width 37 height 37
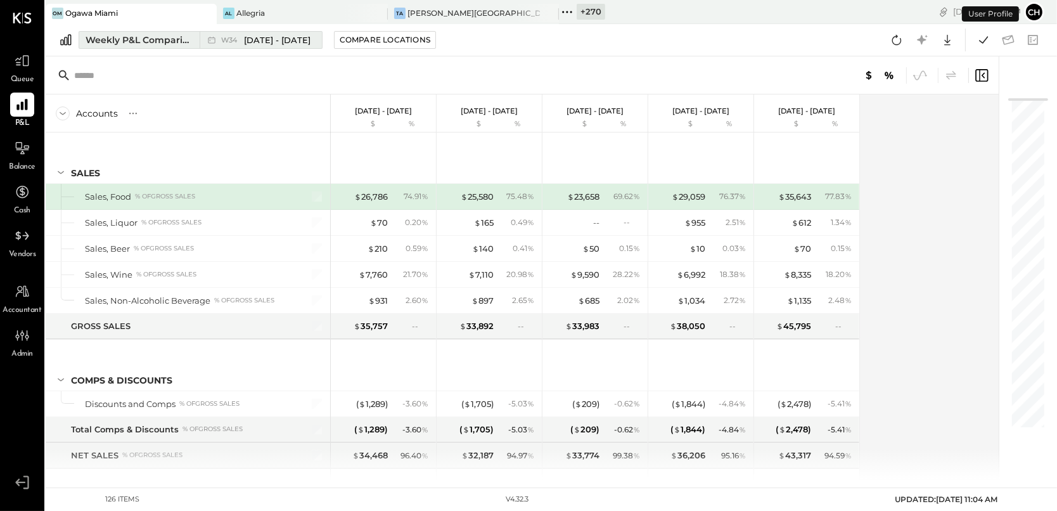
click at [156, 31] on button "Weekly P&L Comparison W34 [DATE] - [DATE]" at bounding box center [201, 40] width 244 height 18
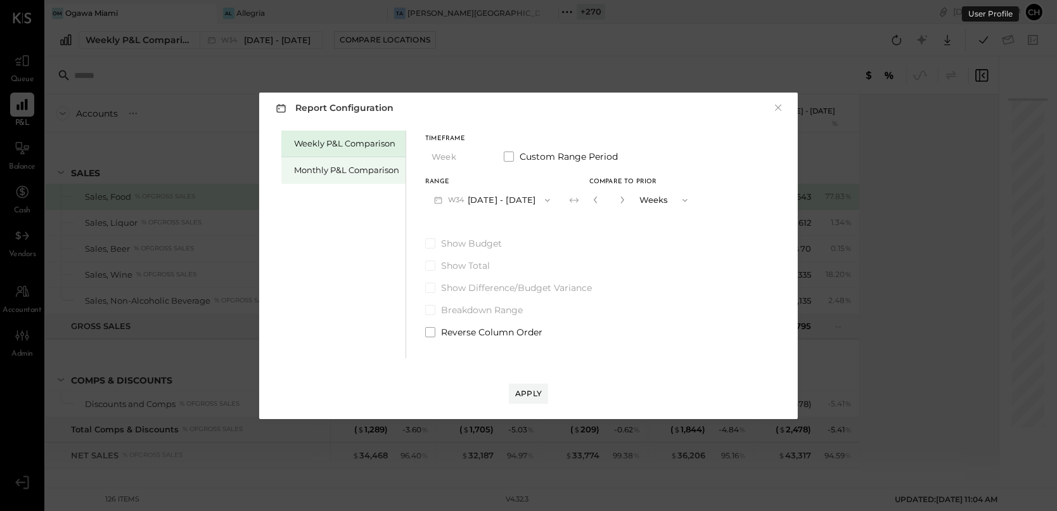
click at [354, 174] on div "Monthly P&L Comparison" at bounding box center [346, 170] width 105 height 12
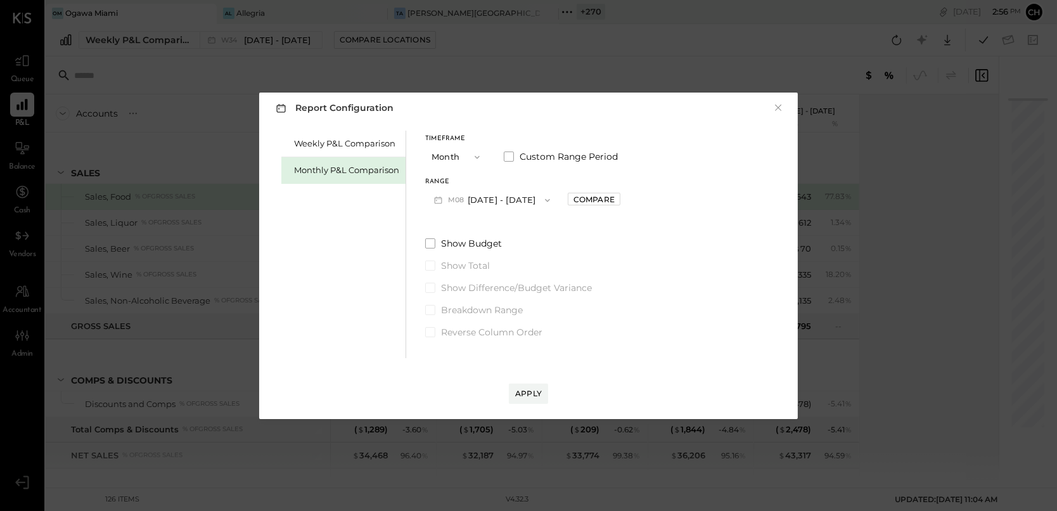
click at [492, 198] on button "M08 [DATE] - [DATE]" at bounding box center [492, 199] width 134 height 23
click at [779, 104] on button "×" at bounding box center [778, 107] width 11 height 13
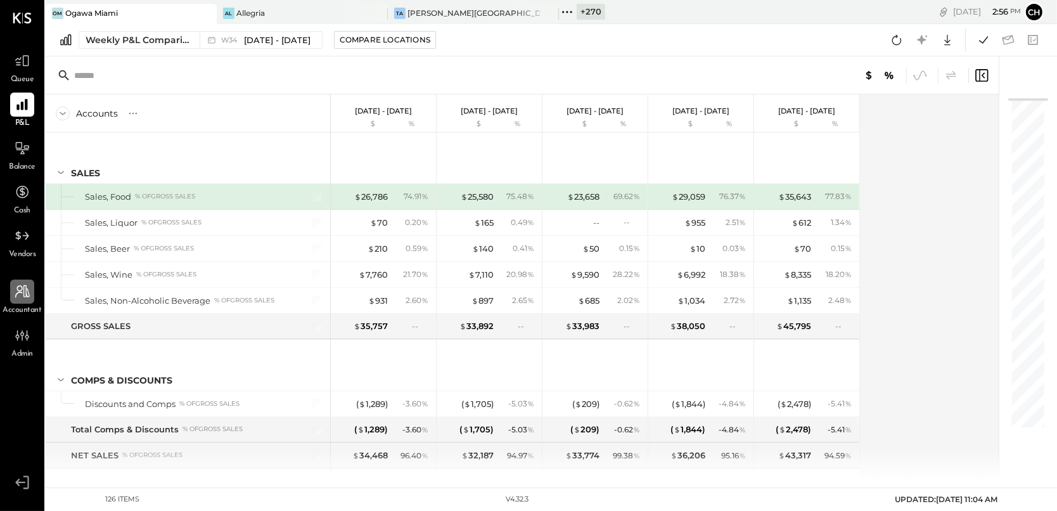
click at [25, 288] on icon at bounding box center [22, 291] width 16 height 16
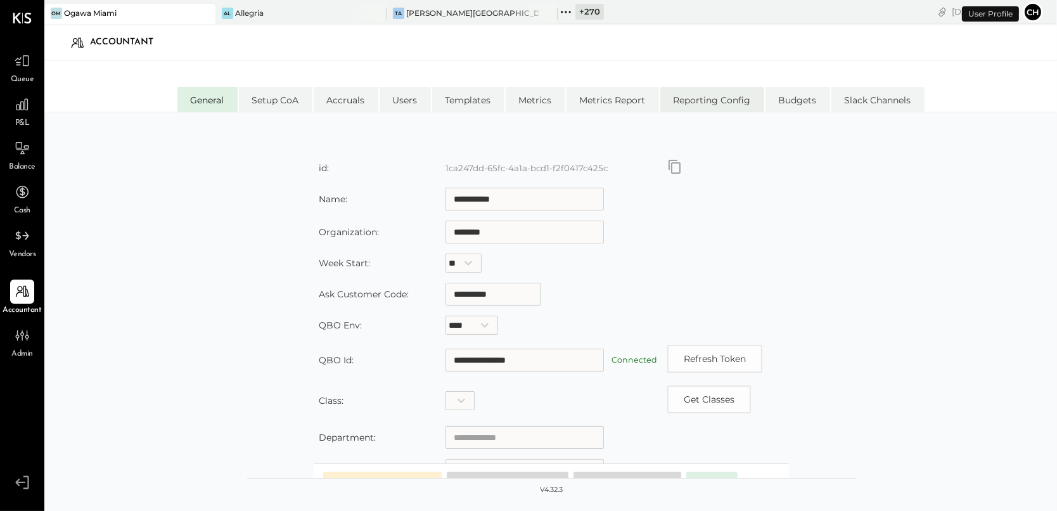
click at [725, 103] on li "Reporting Config" at bounding box center [713, 99] width 104 height 25
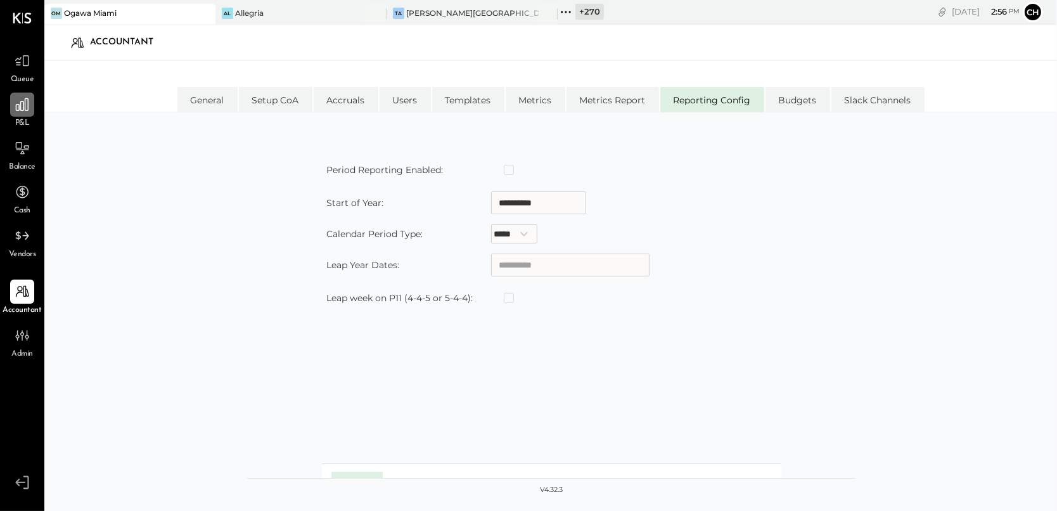
click at [27, 110] on icon at bounding box center [22, 104] width 13 height 13
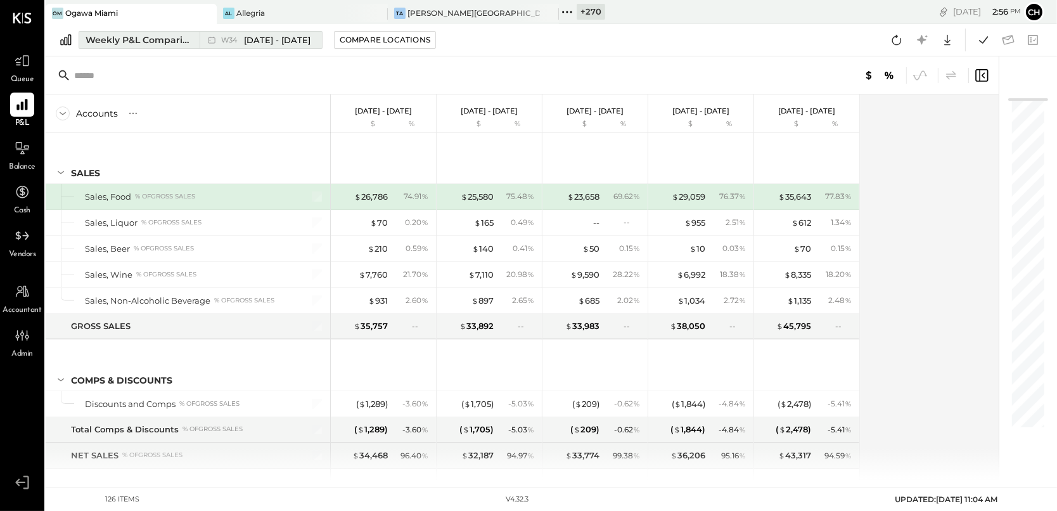
click at [177, 39] on div "Weekly P&L Comparison" at bounding box center [139, 40] width 106 height 13
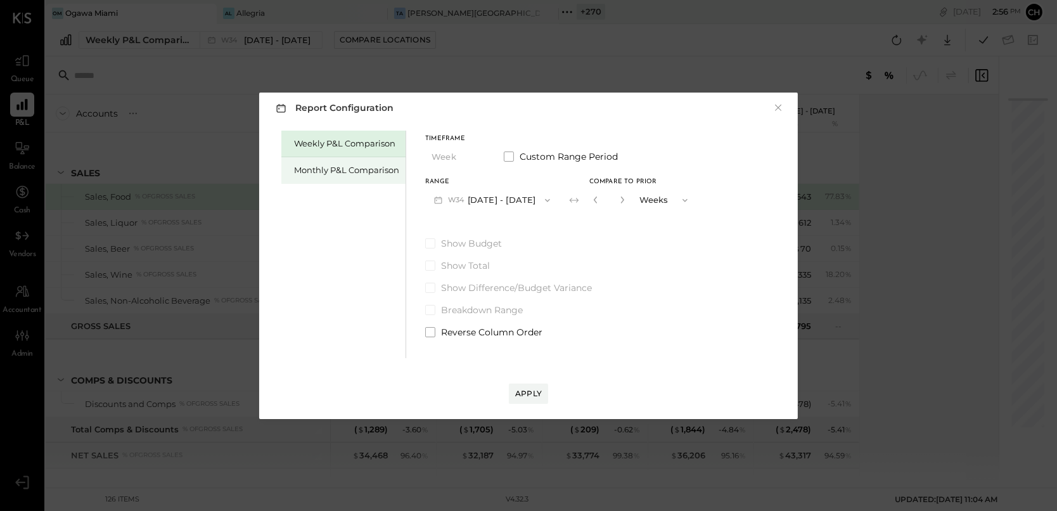
click at [335, 172] on div "Monthly P&L Comparison" at bounding box center [346, 170] width 105 height 12
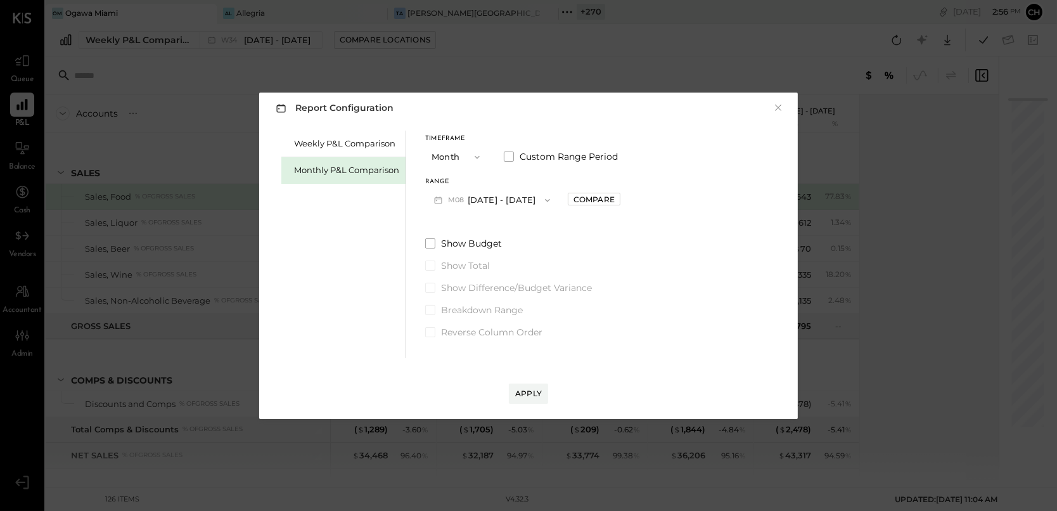
click at [493, 203] on button "M08 [DATE] - [DATE]" at bounding box center [492, 199] width 134 height 23
click at [777, 105] on button "×" at bounding box center [778, 107] width 11 height 13
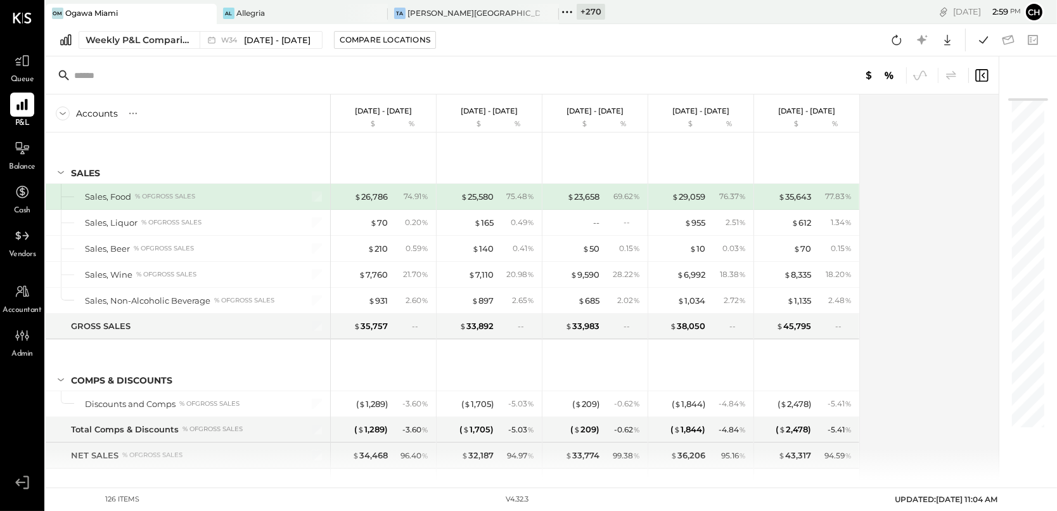
click at [566, 11] on icon at bounding box center [567, 12] width 16 height 16
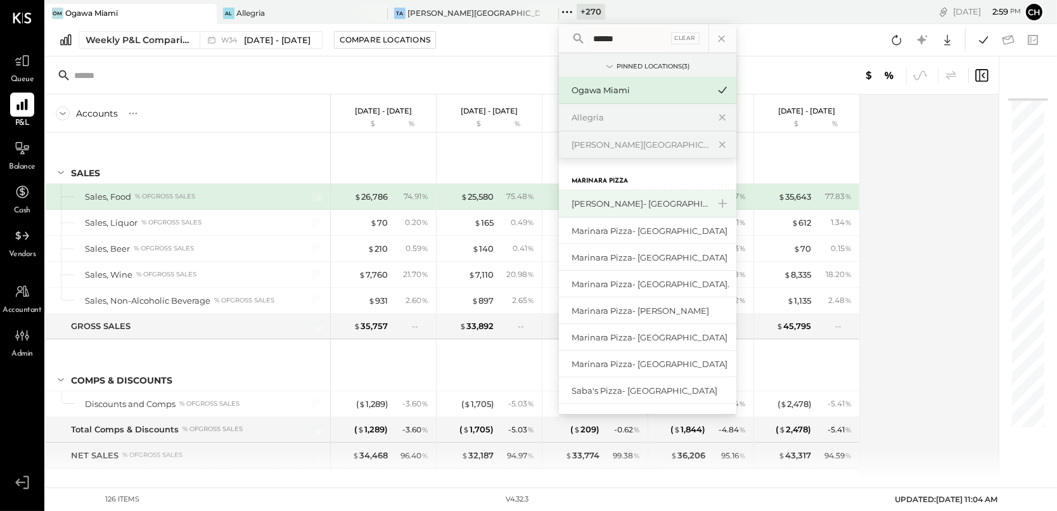
type input "******"
click at [589, 200] on div "[PERSON_NAME]- [GEOGRAPHIC_DATA]" at bounding box center [640, 204] width 137 height 12
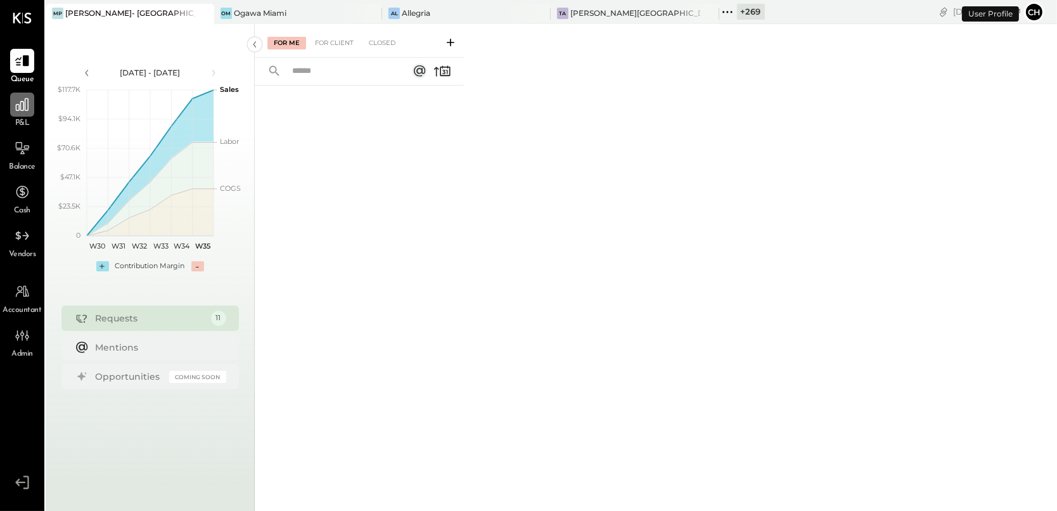
click at [15, 105] on icon at bounding box center [22, 104] width 16 height 16
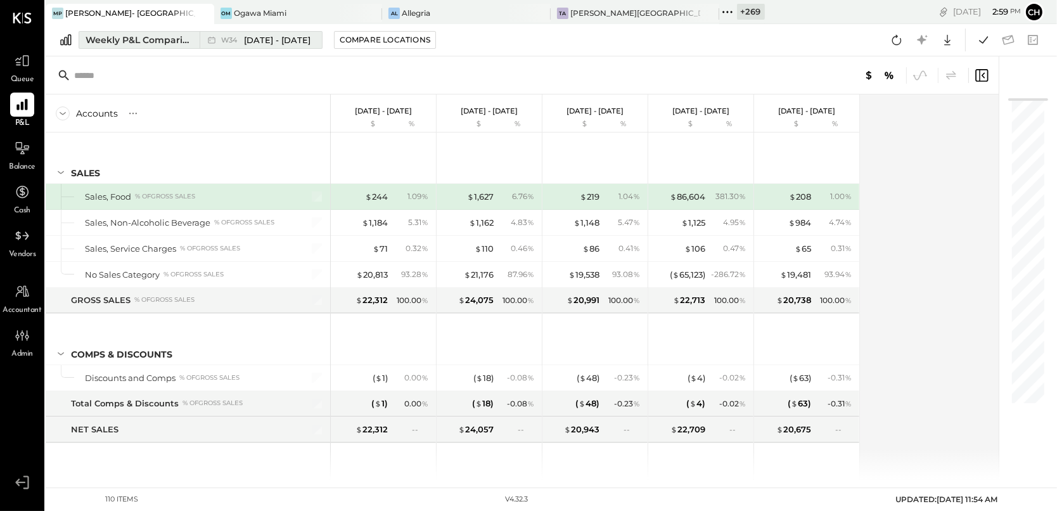
click at [177, 42] on div "Weekly P&L Comparison" at bounding box center [139, 40] width 106 height 13
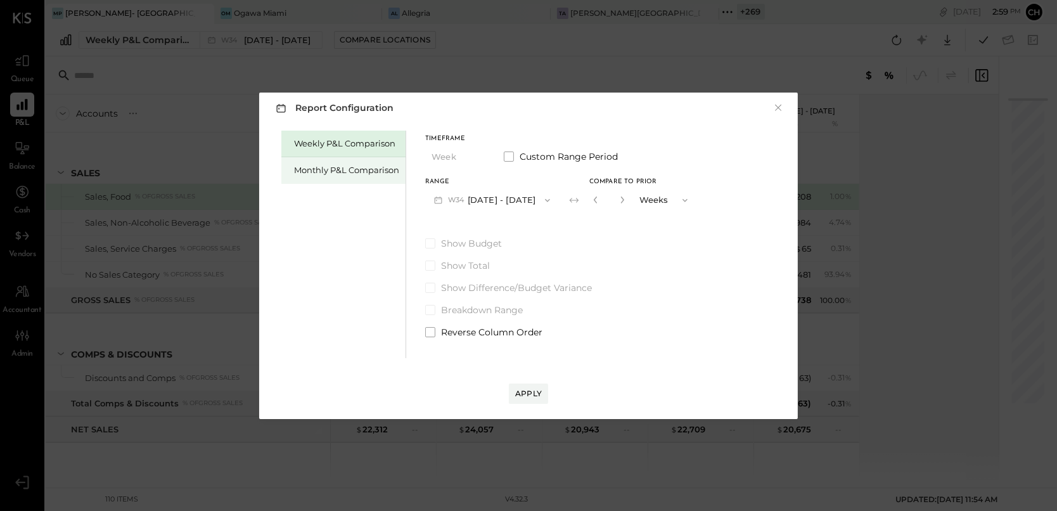
click at [337, 174] on div "Monthly P&L Comparison" at bounding box center [346, 170] width 105 height 12
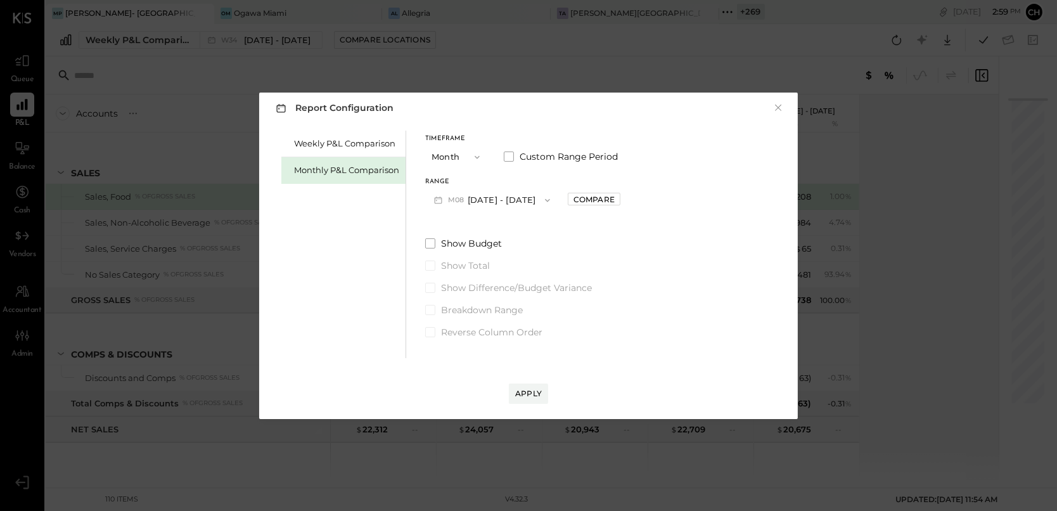
click at [481, 200] on button "M08 [DATE] - [DATE]" at bounding box center [492, 199] width 134 height 23
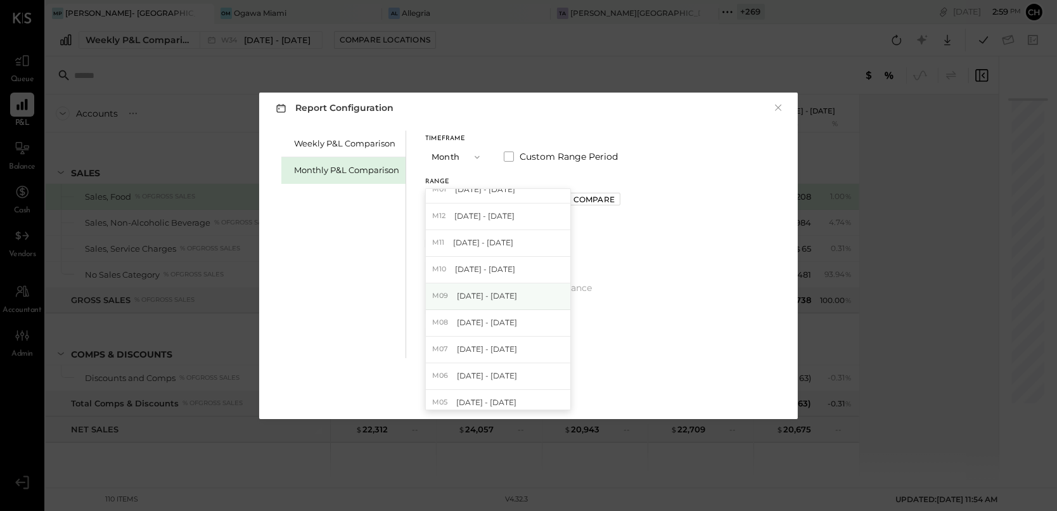
scroll to position [190, 0]
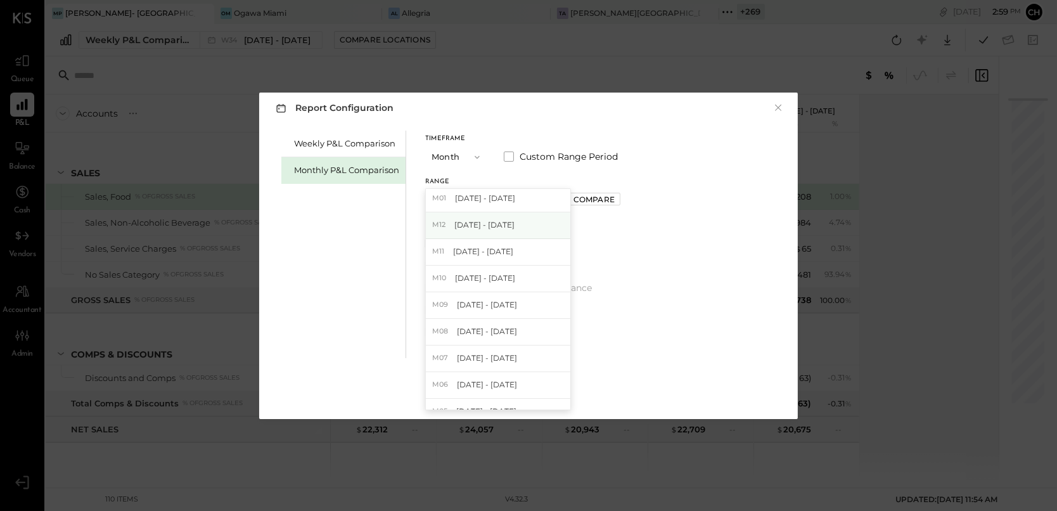
click at [484, 221] on span "Dec 1 - 31, 2024" at bounding box center [485, 224] width 60 height 11
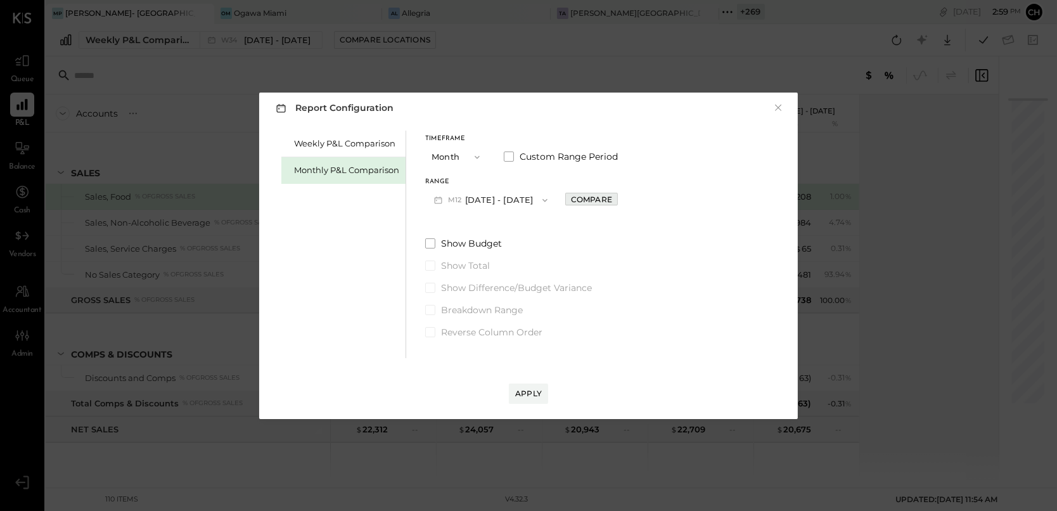
click at [575, 200] on div "Compare" at bounding box center [591, 199] width 41 height 11
click at [616, 200] on icon "button" at bounding box center [620, 200] width 8 height 8
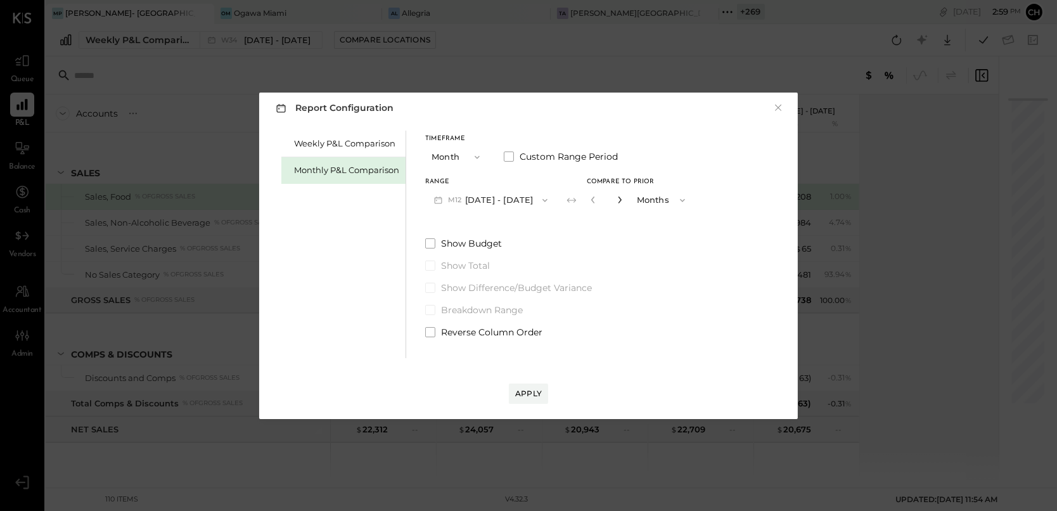
click at [616, 200] on icon "button" at bounding box center [620, 200] width 8 height 8
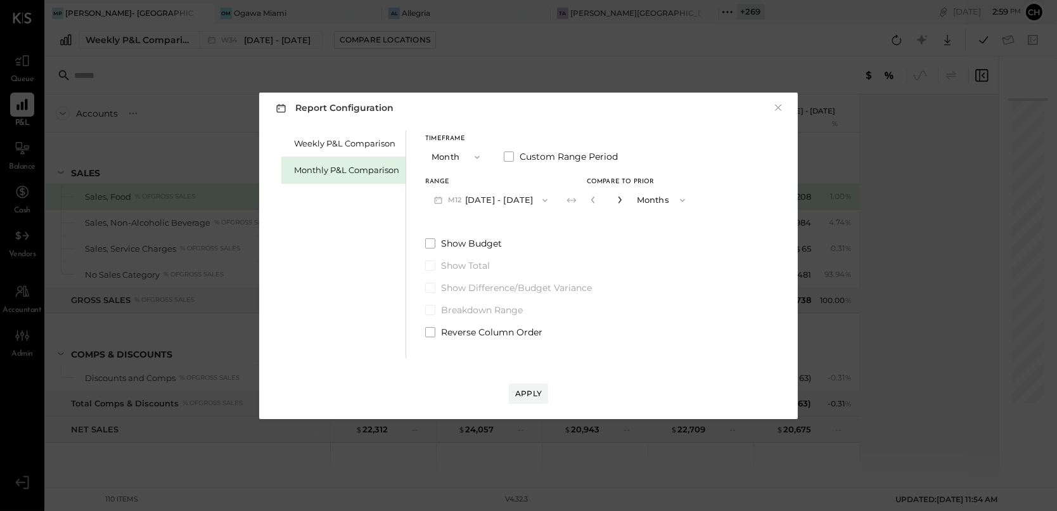
click at [616, 200] on icon "button" at bounding box center [620, 200] width 8 height 8
type input "**"
click at [527, 394] on div "Apply" at bounding box center [528, 393] width 27 height 11
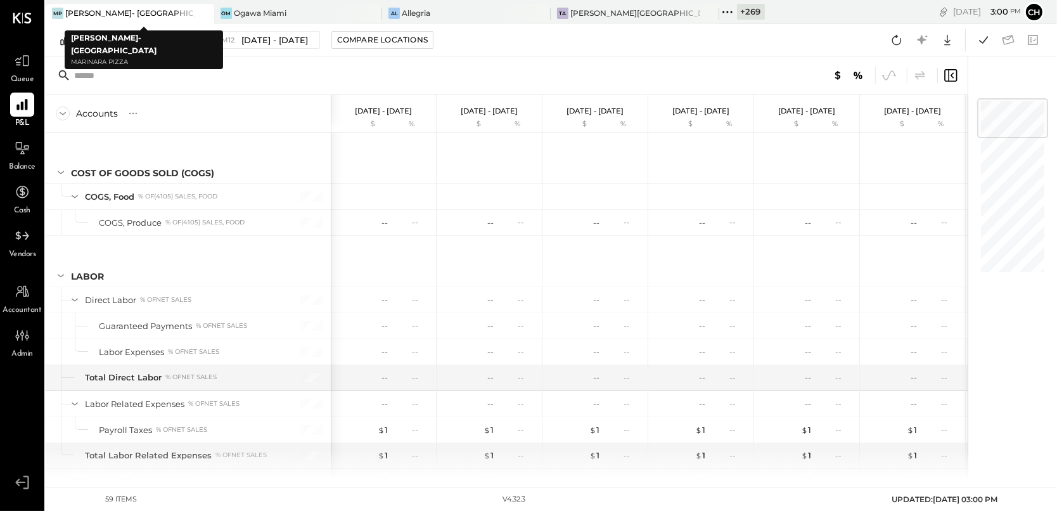
click at [195, 15] on icon at bounding box center [203, 13] width 16 height 15
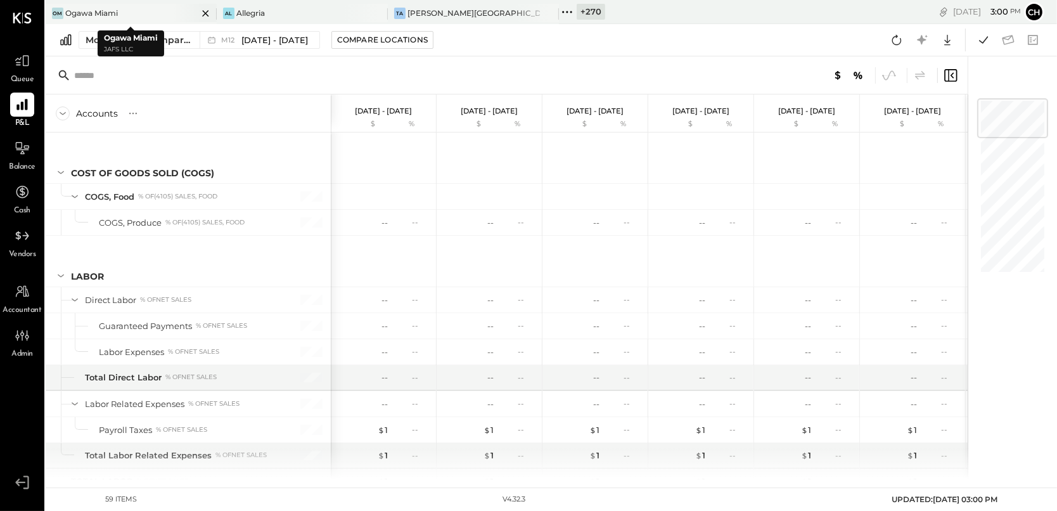
click at [205, 13] on icon at bounding box center [205, 13] width 6 height 6
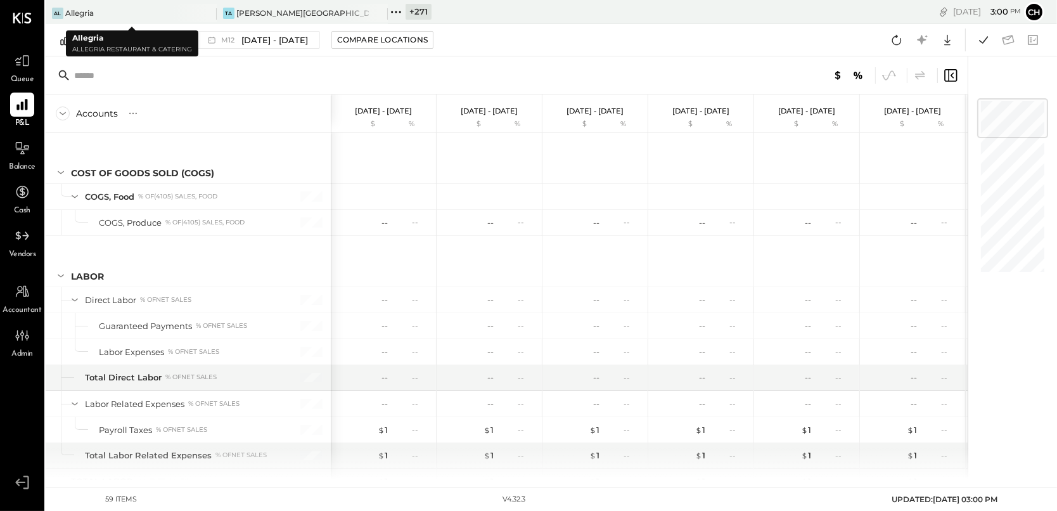
click at [205, 13] on icon at bounding box center [205, 13] width 6 height 6
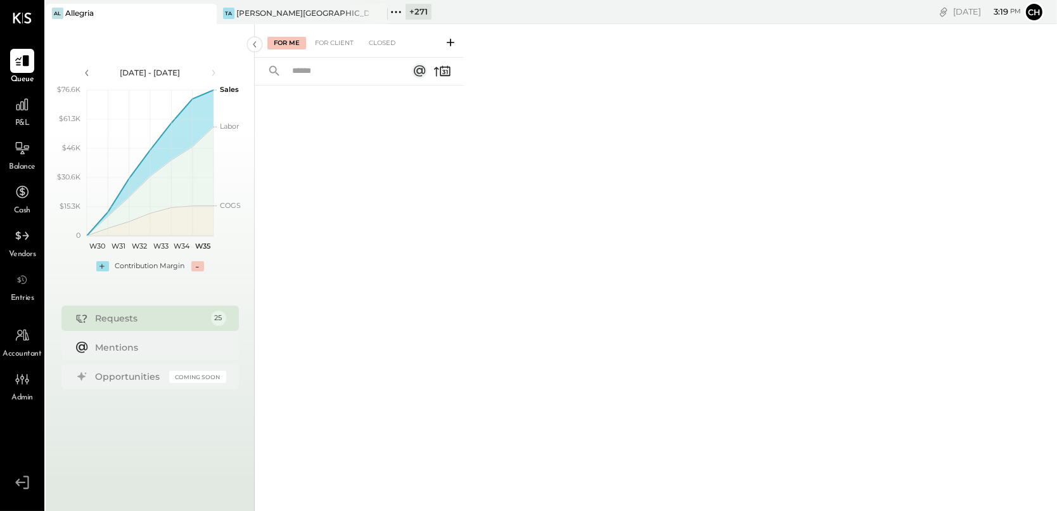
click at [400, 14] on icon at bounding box center [396, 12] width 16 height 16
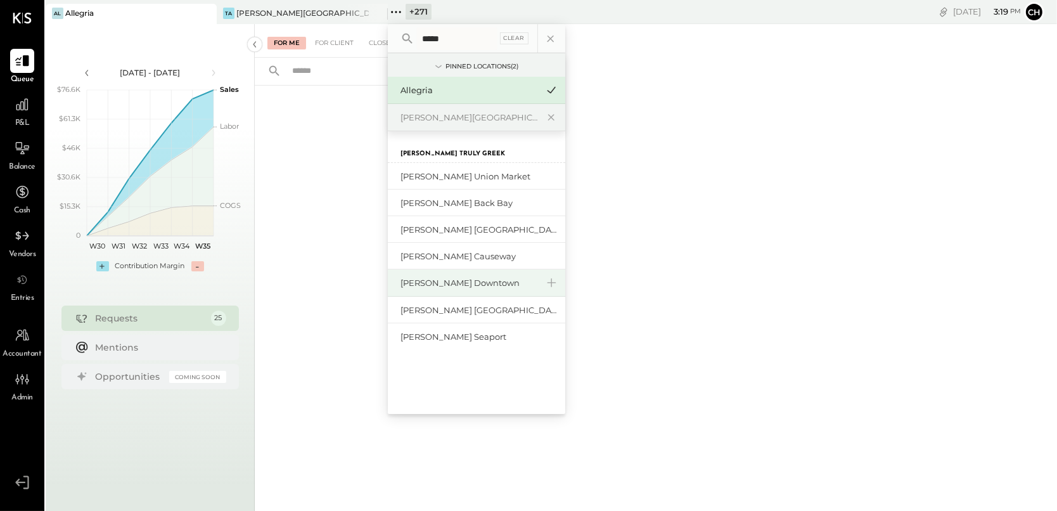
type input "*****"
click at [458, 281] on div "[PERSON_NAME] Downtown" at bounding box center [469, 283] width 137 height 12
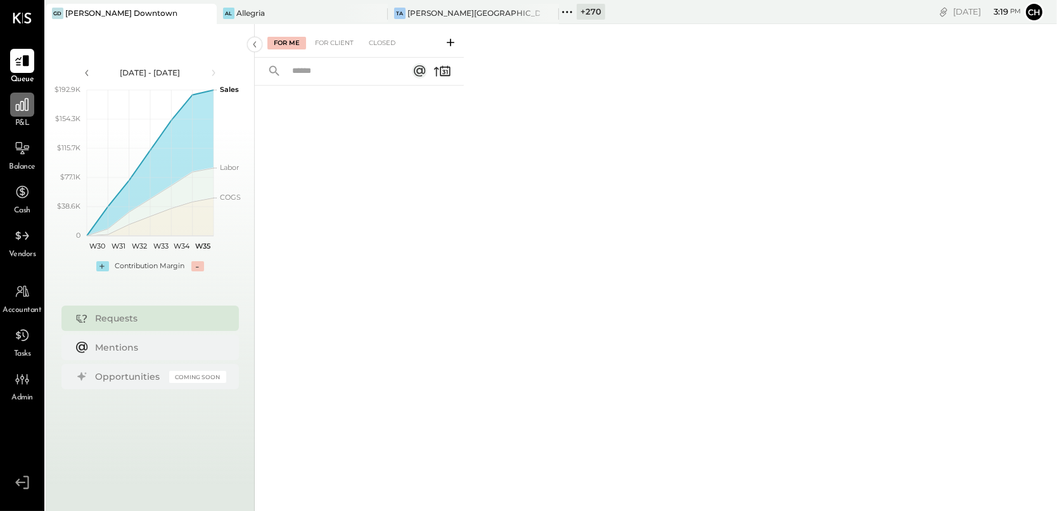
click at [26, 106] on icon at bounding box center [22, 104] width 16 height 16
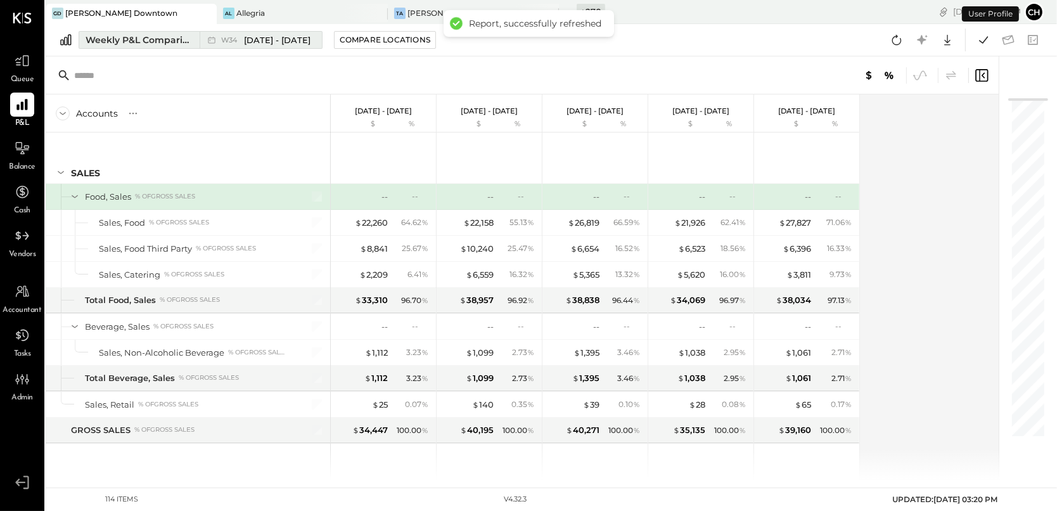
click at [176, 44] on div "Weekly P&L Comparison" at bounding box center [139, 40] width 106 height 13
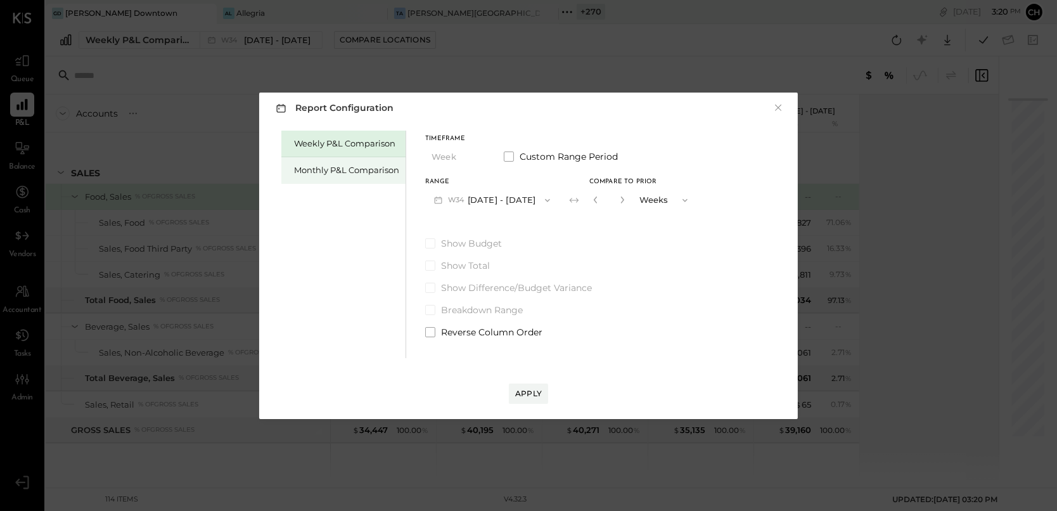
click at [319, 161] on div "Monthly P&L Comparison" at bounding box center [343, 170] width 124 height 27
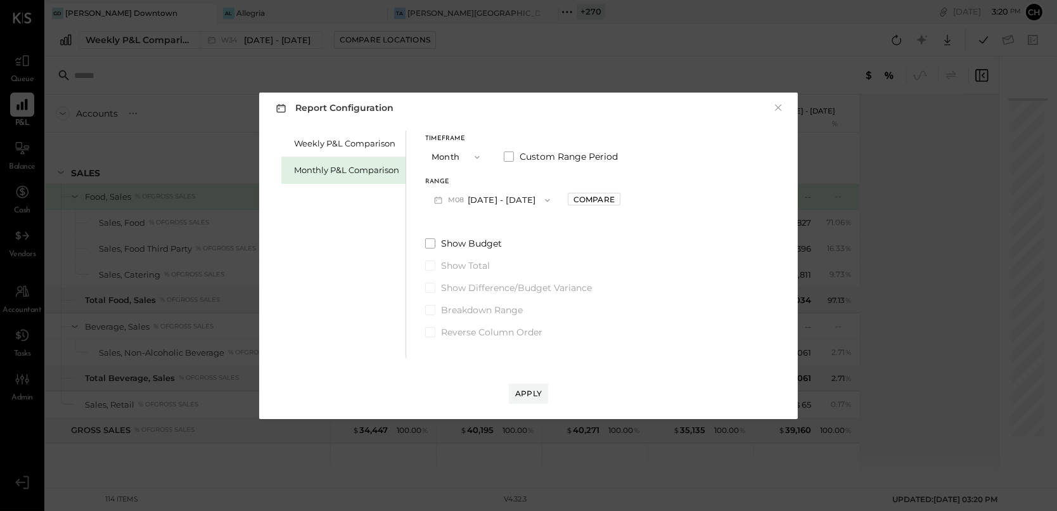
click at [506, 201] on button "M08 [DATE] - [DATE]" at bounding box center [492, 199] width 134 height 23
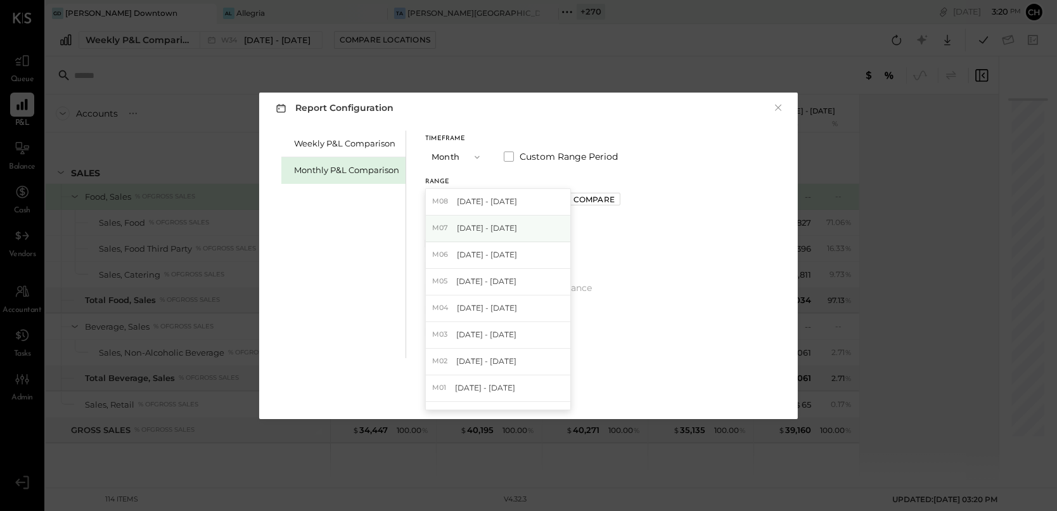
click at [511, 227] on div "M07 [DATE] - [DATE]" at bounding box center [498, 229] width 145 height 27
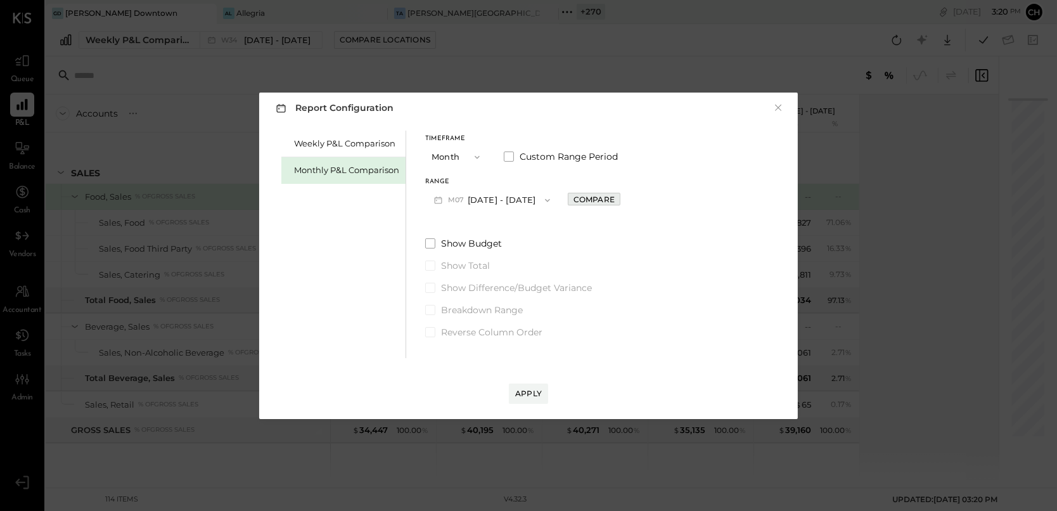
click at [574, 201] on div "Compare" at bounding box center [594, 199] width 41 height 11
click at [617, 198] on button "button" at bounding box center [622, 200] width 10 height 14
type input "*"
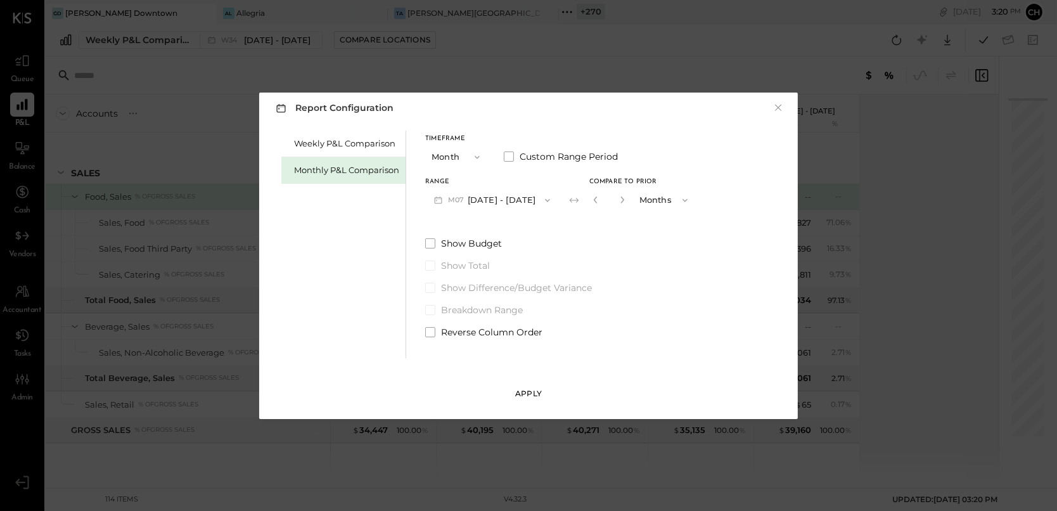
click at [527, 394] on div "Apply" at bounding box center [528, 393] width 27 height 11
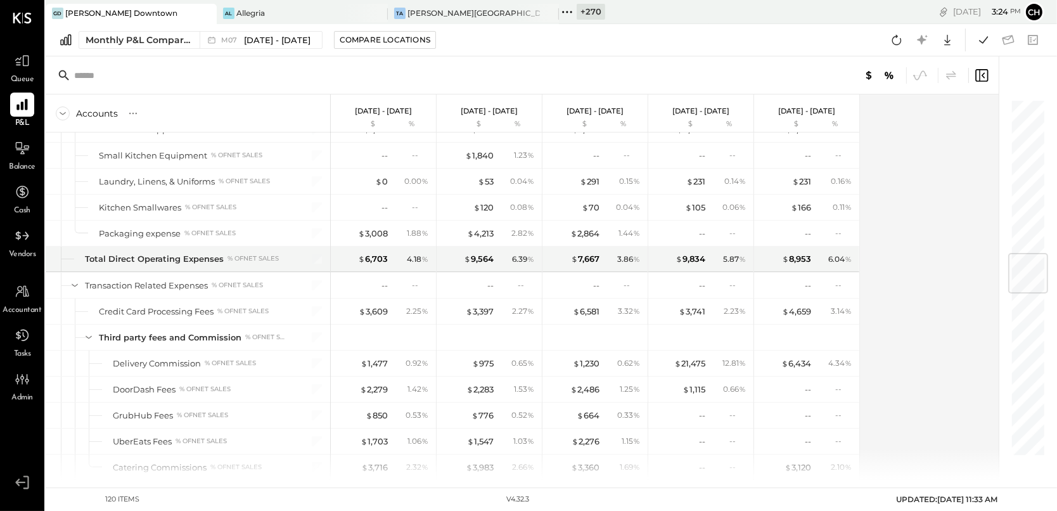
scroll to position [1315, 0]
click at [25, 306] on span "Accountant" at bounding box center [22, 310] width 39 height 11
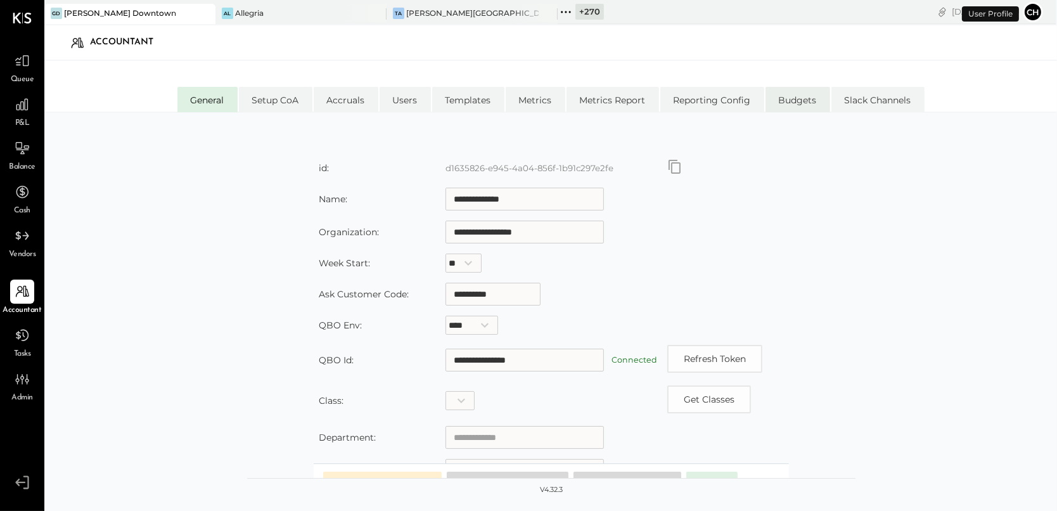
click at [808, 100] on li "Budgets" at bounding box center [798, 99] width 65 height 25
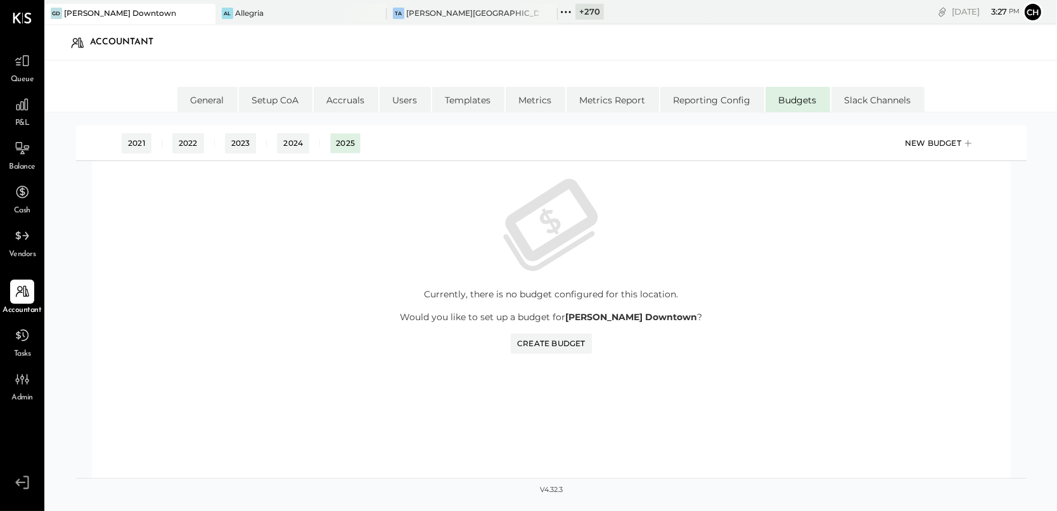
click at [917, 140] on div "New Budget" at bounding box center [940, 143] width 70 height 19
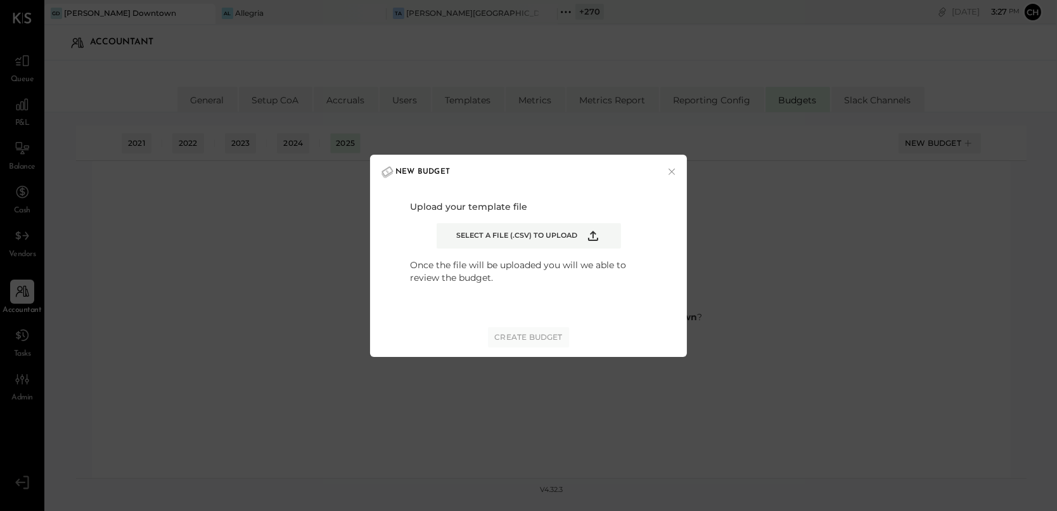
click at [597, 233] on icon "Example Modal" at bounding box center [593, 235] width 15 height 15
click at [0, 0] on input "Select a file (.csv) to upload" at bounding box center [0, 0] width 0 height 0
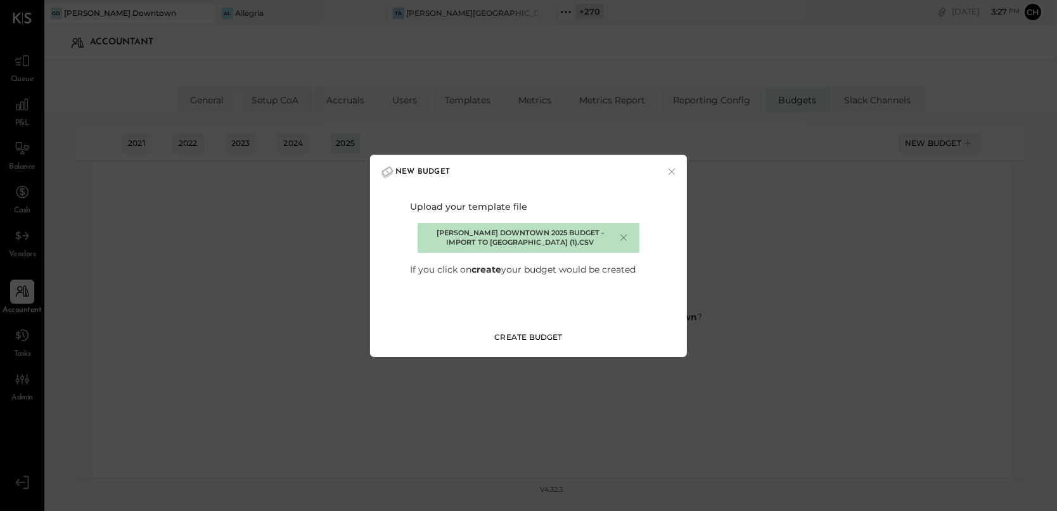
click at [549, 340] on div "Create Budget" at bounding box center [528, 337] width 68 height 11
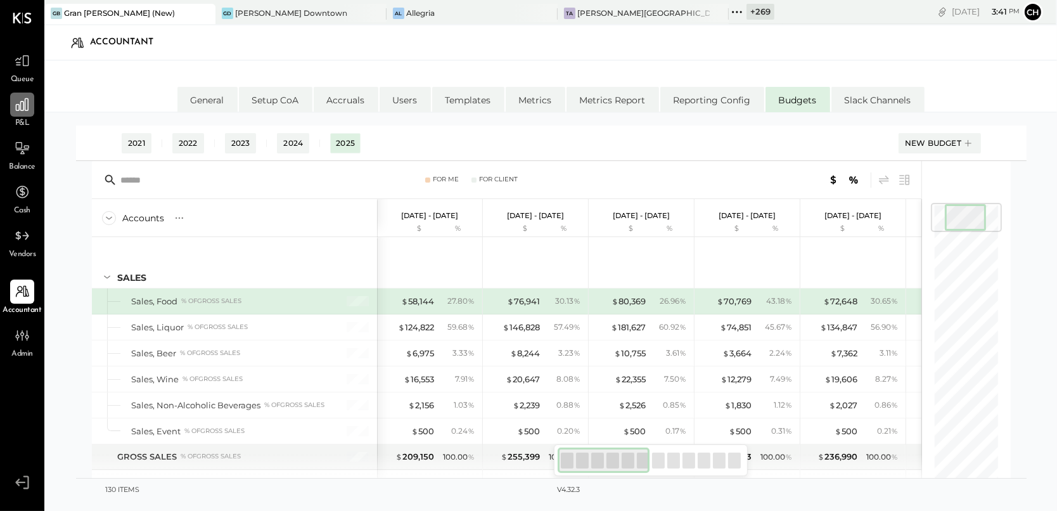
click at [25, 106] on icon at bounding box center [22, 104] width 16 height 16
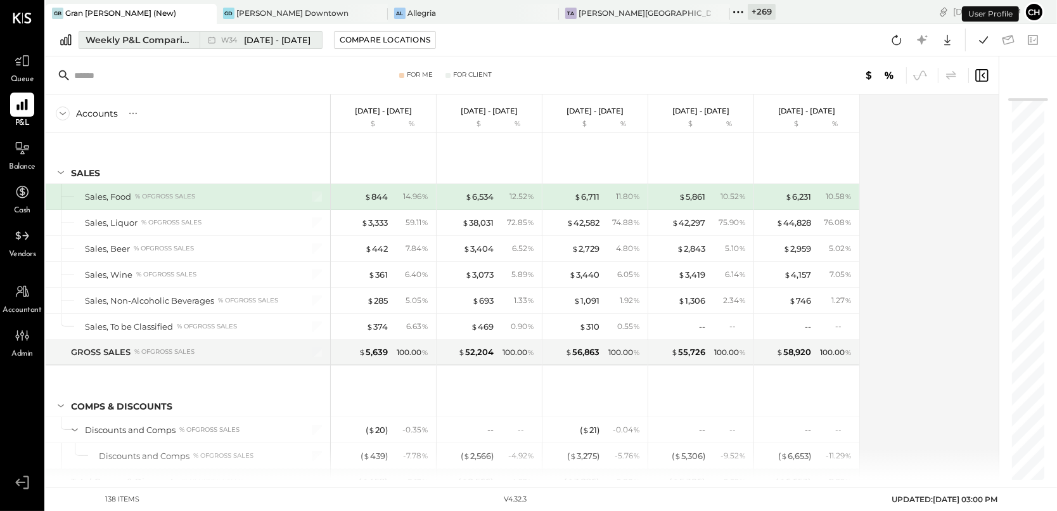
click at [144, 41] on div "Weekly P&L Comparison" at bounding box center [139, 40] width 106 height 13
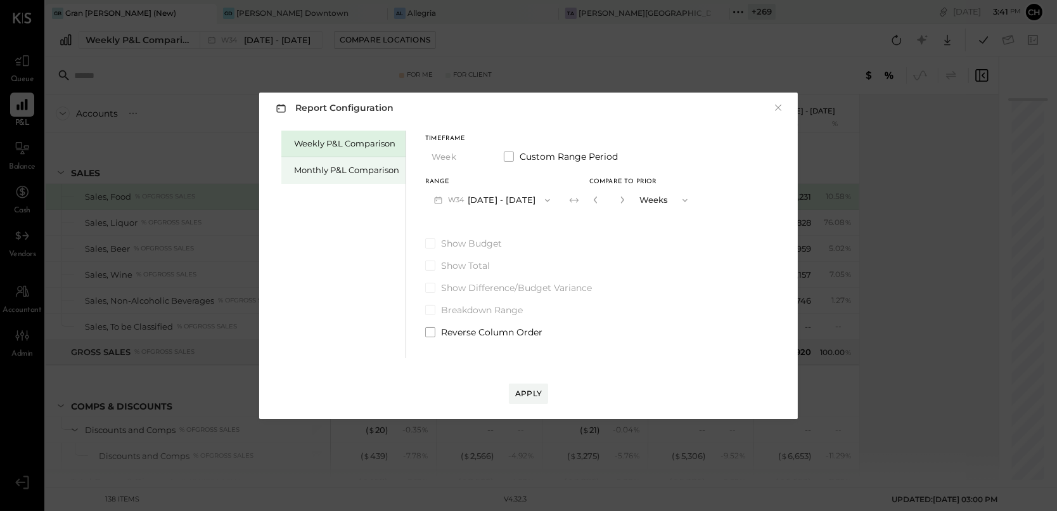
click at [316, 165] on div "Monthly P&L Comparison" at bounding box center [346, 170] width 105 height 12
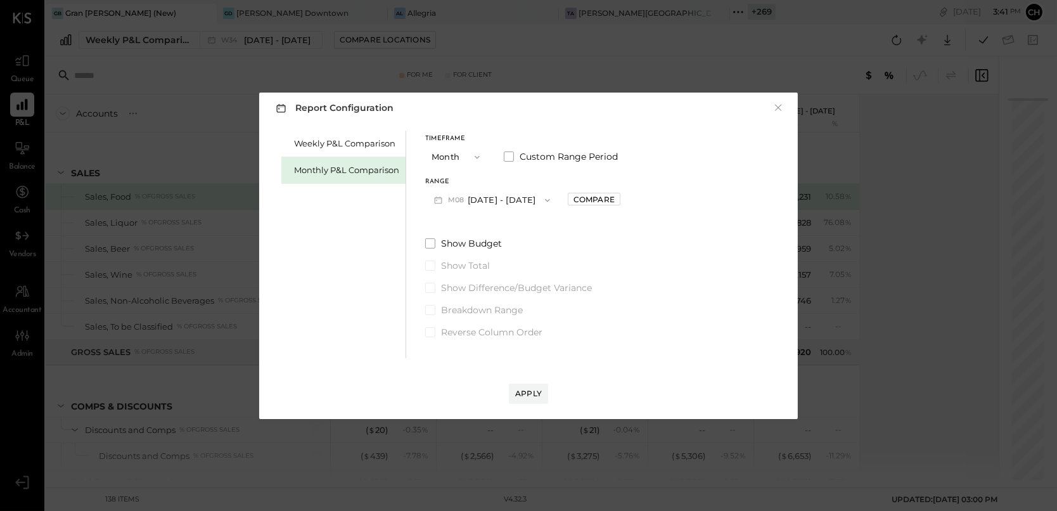
click at [517, 200] on button "M08 [DATE] - [DATE]" at bounding box center [492, 199] width 134 height 23
click at [506, 226] on span "[DATE] - [DATE]" at bounding box center [487, 228] width 60 height 11
click at [434, 243] on span at bounding box center [430, 243] width 10 height 10
click at [525, 386] on button "Apply" at bounding box center [528, 394] width 39 height 20
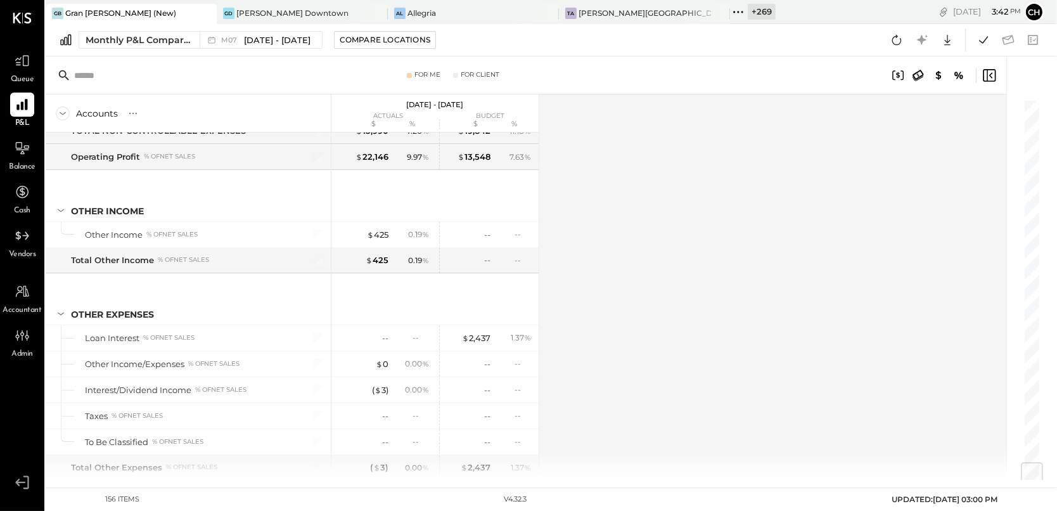
scroll to position [2867, 0]
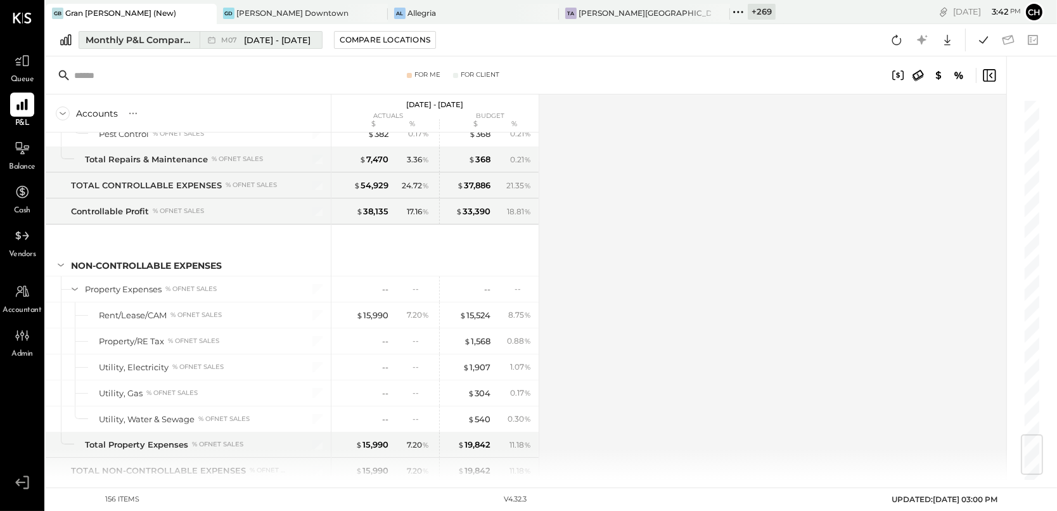
click at [190, 45] on div "Monthly P&L Comparison" at bounding box center [139, 40] width 106 height 13
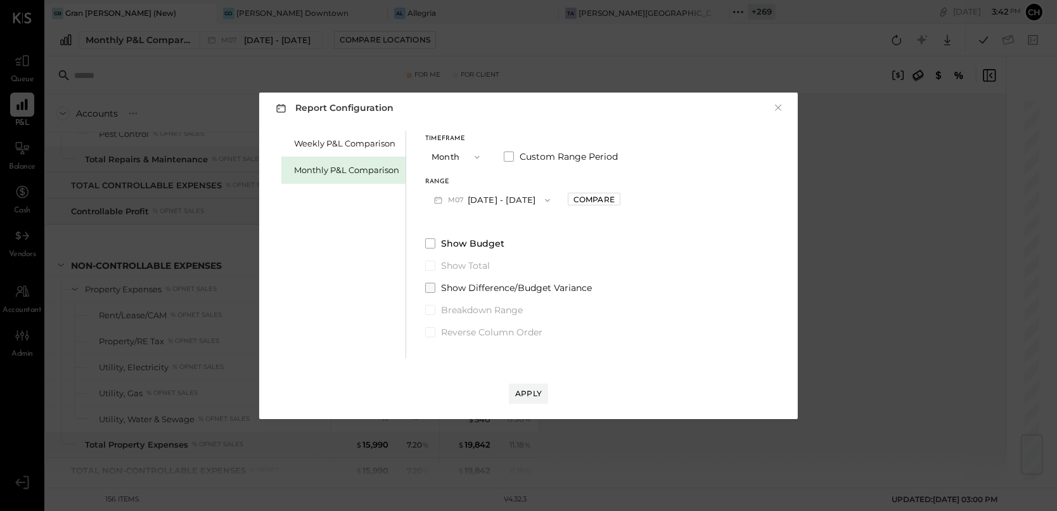
click at [429, 284] on span at bounding box center [430, 288] width 10 height 10
click at [525, 388] on div "Apply" at bounding box center [528, 393] width 27 height 11
